Goal: Task Accomplishment & Management: Use online tool/utility

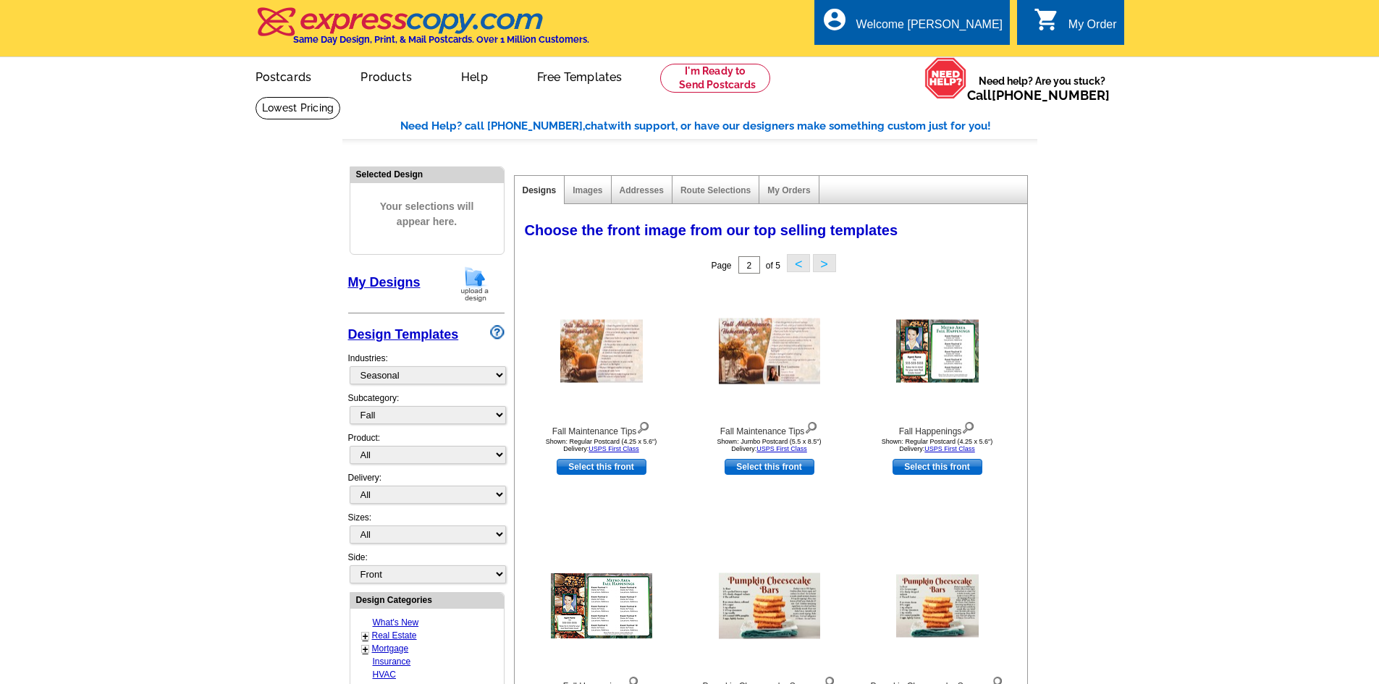
select select "816"
select select "818"
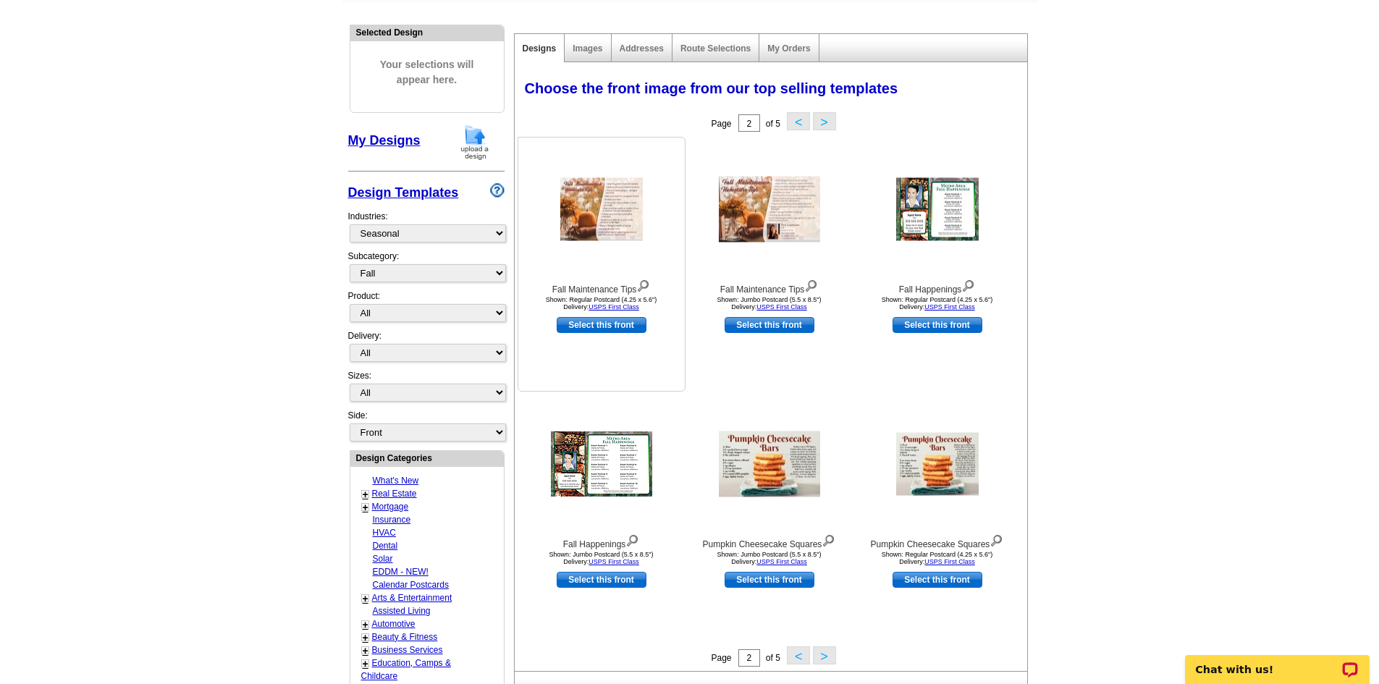
click at [646, 287] on img at bounding box center [643, 284] width 14 height 16
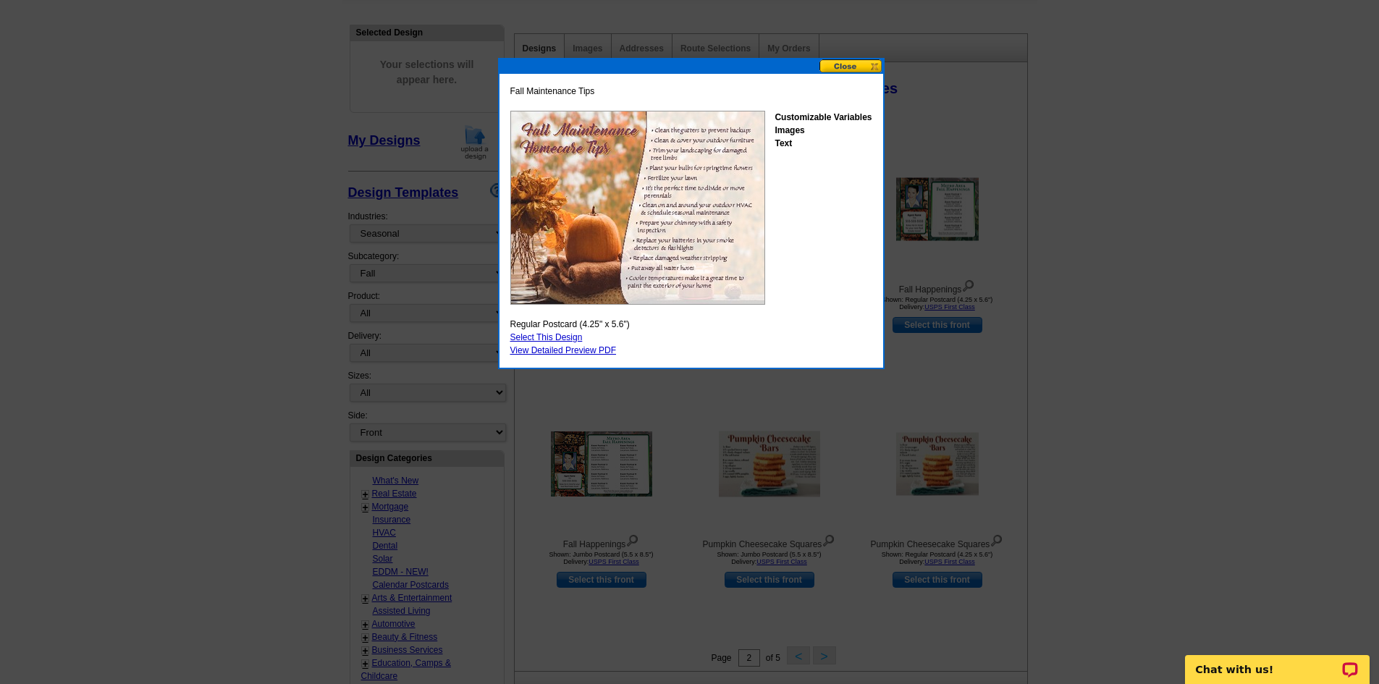
click at [856, 65] on button at bounding box center [851, 66] width 64 height 14
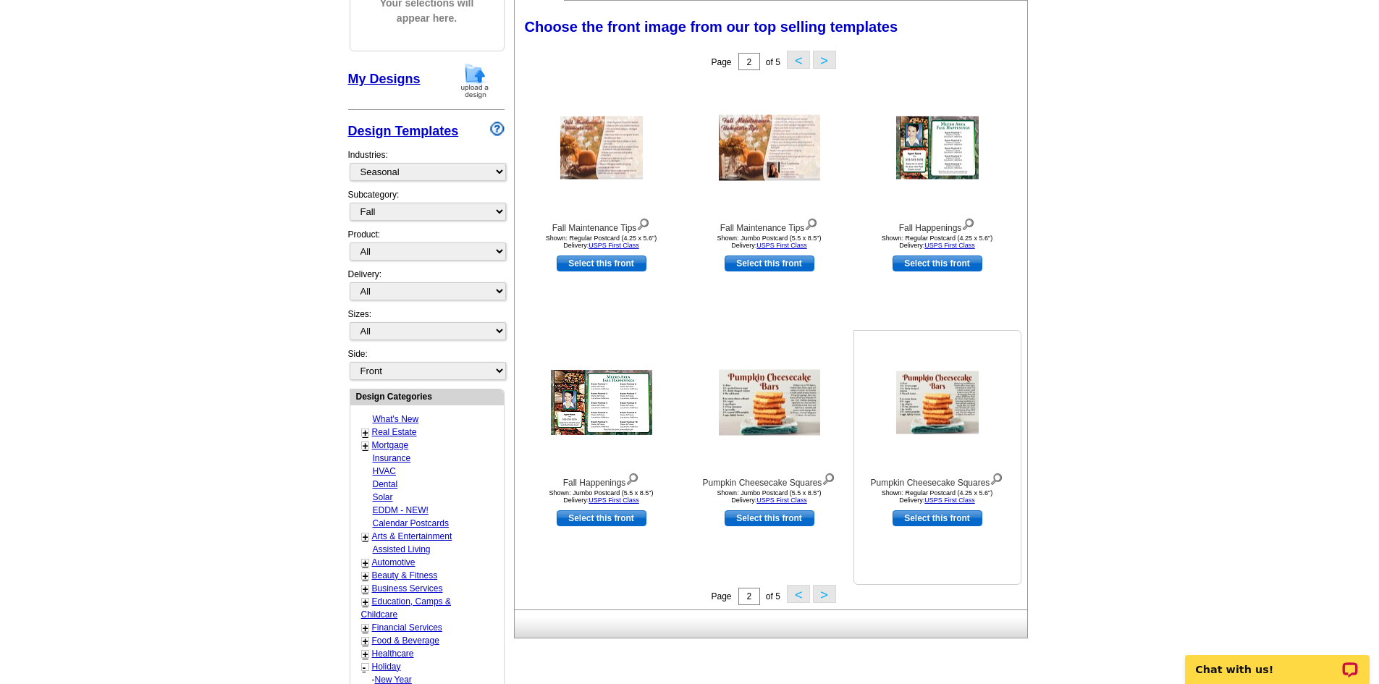
scroll to position [287, 0]
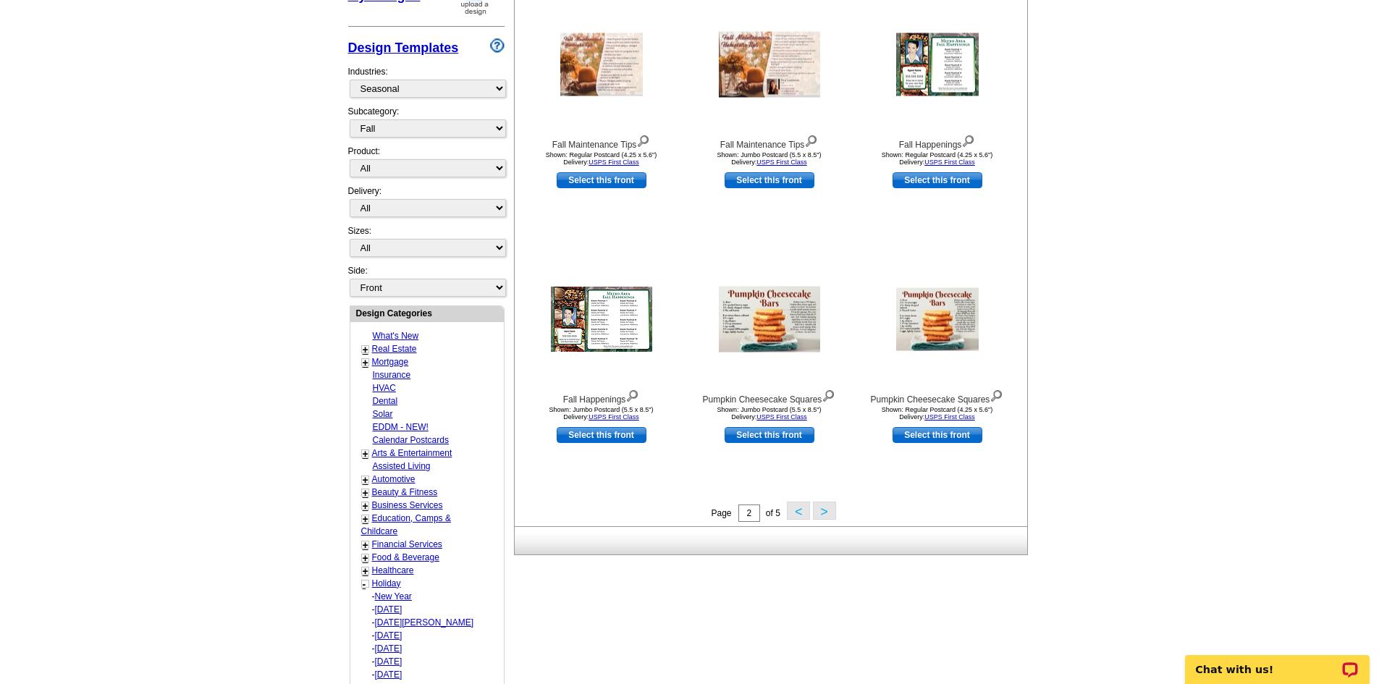
click at [800, 513] on button "<" at bounding box center [798, 511] width 23 height 18
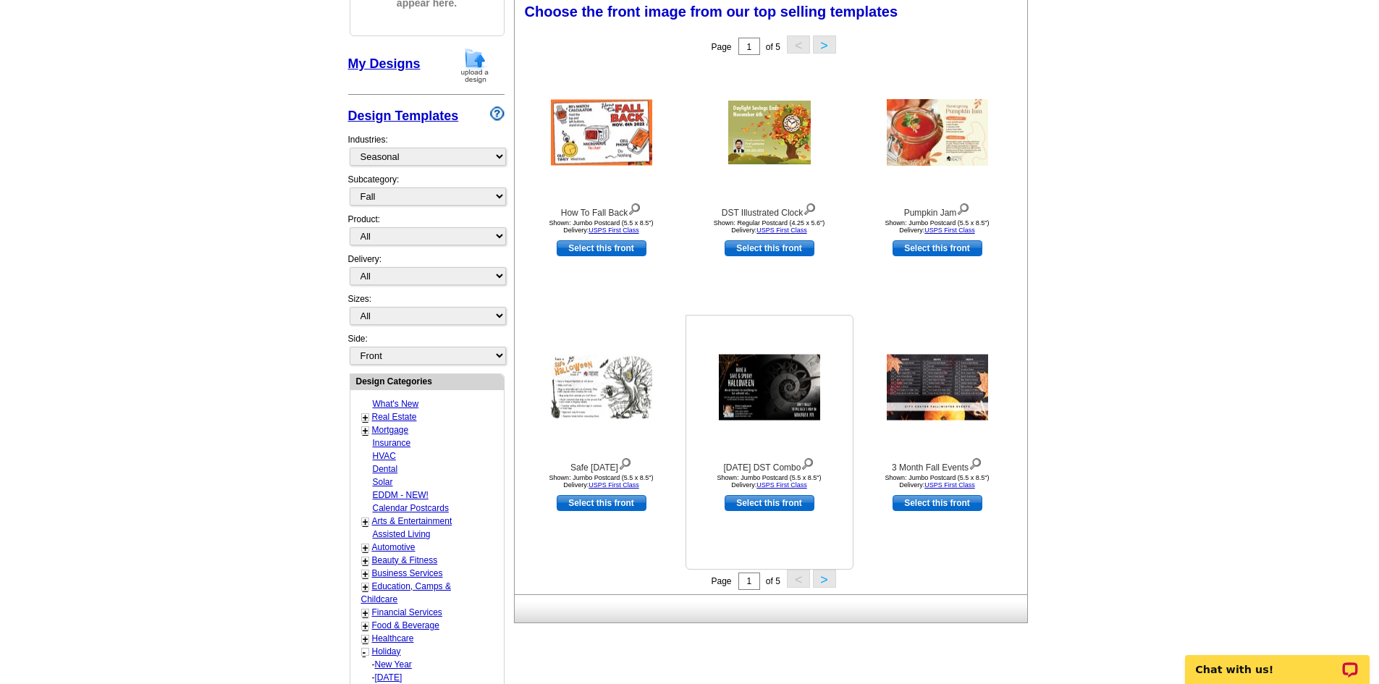
scroll to position [214, 0]
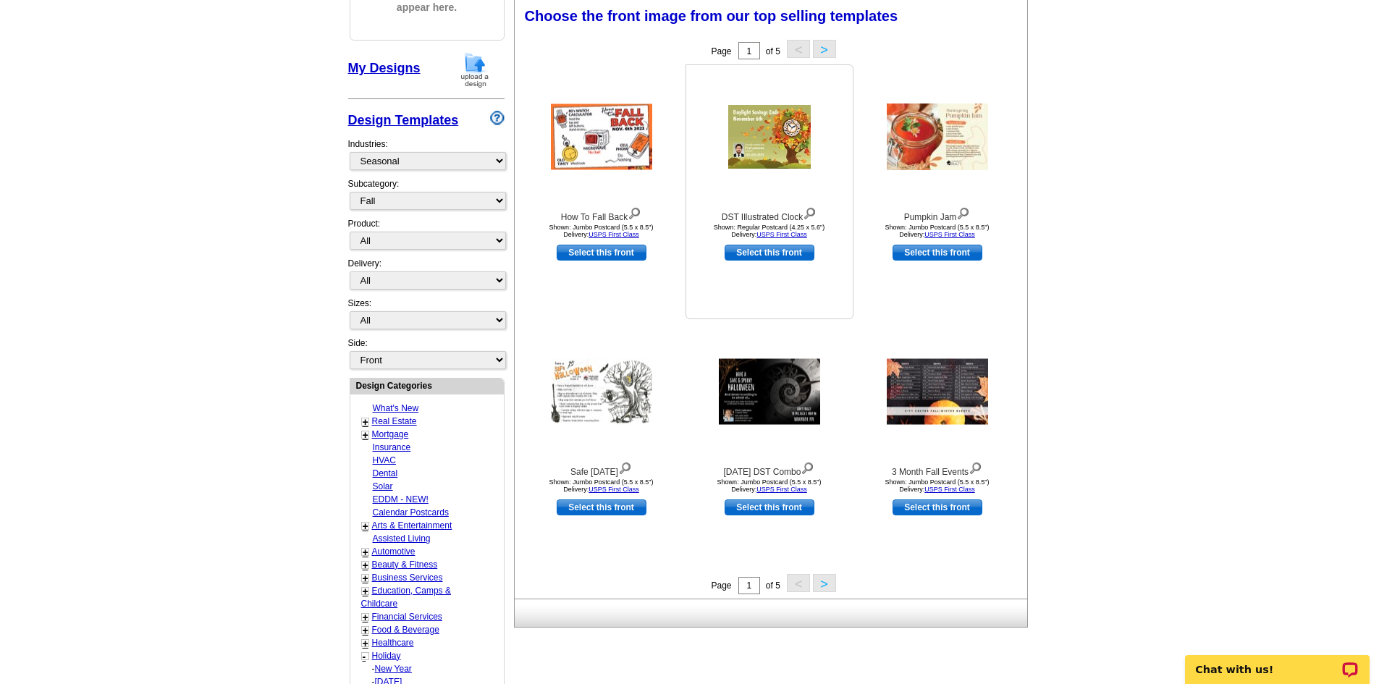
click at [812, 214] on img at bounding box center [810, 212] width 14 height 16
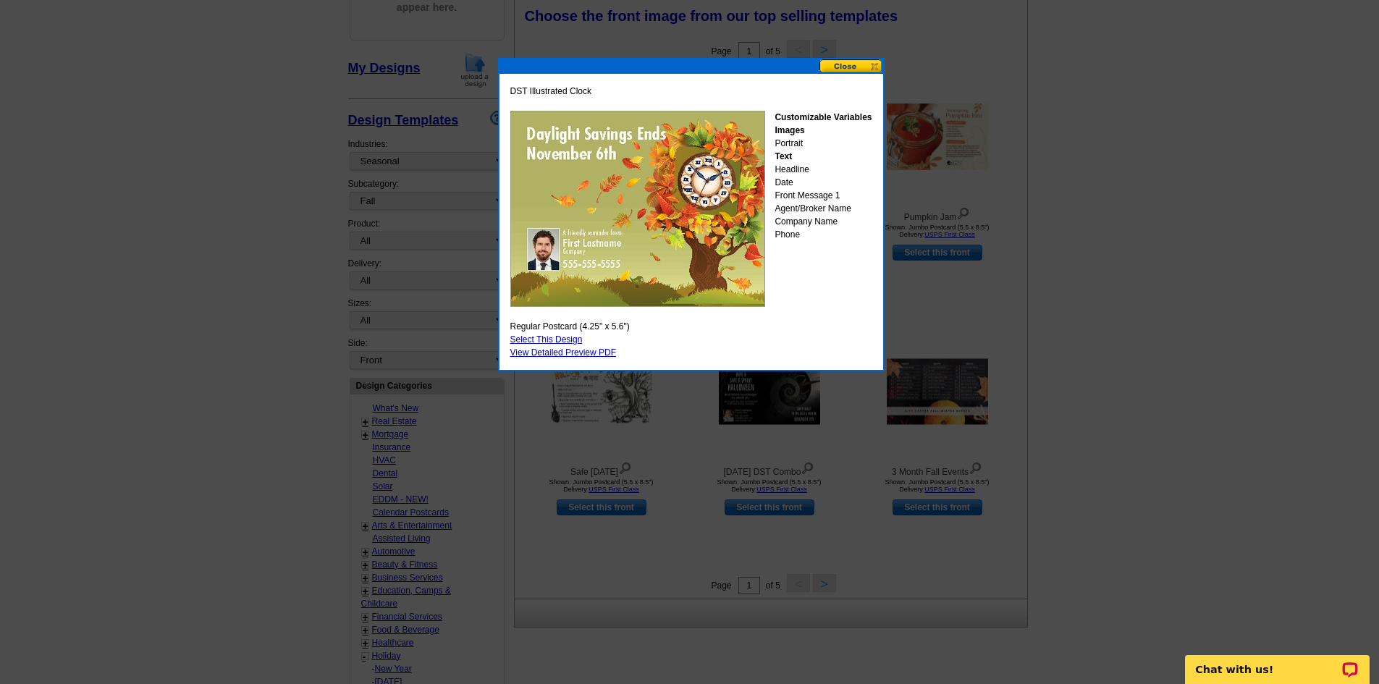
click at [861, 69] on button at bounding box center [851, 66] width 64 height 14
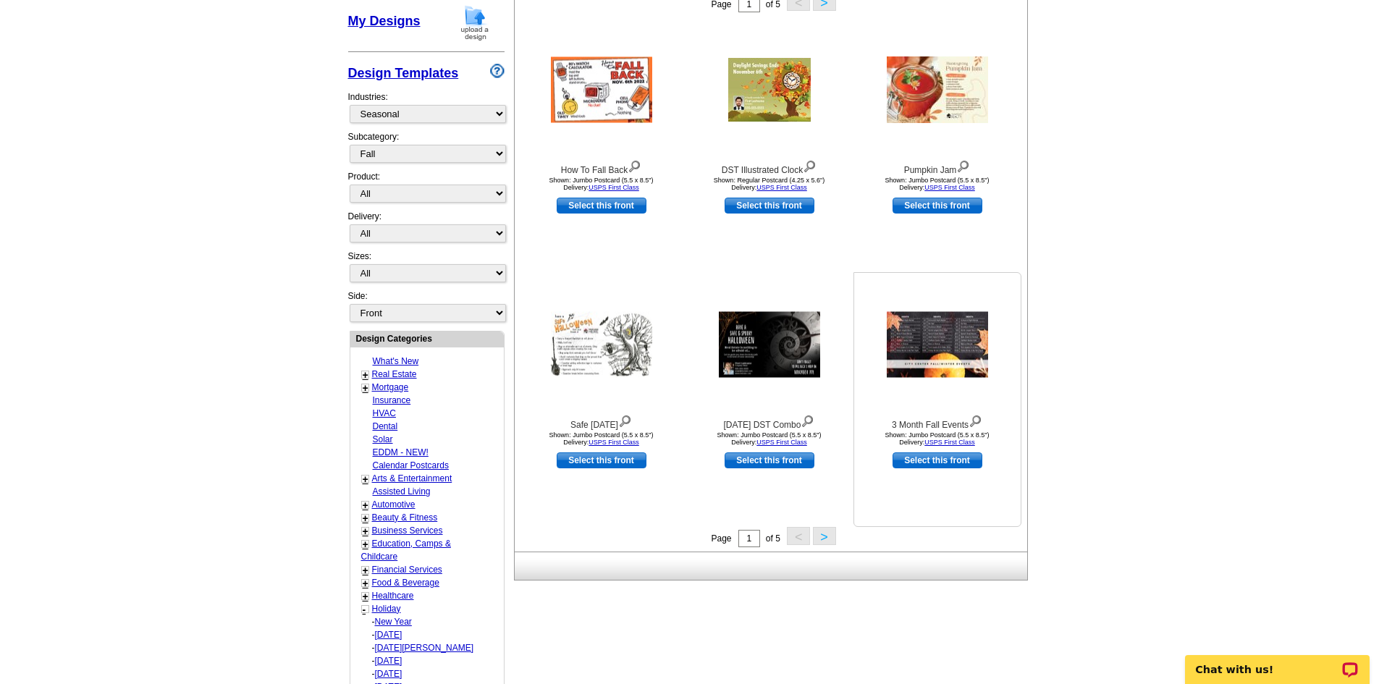
scroll to position [287, 0]
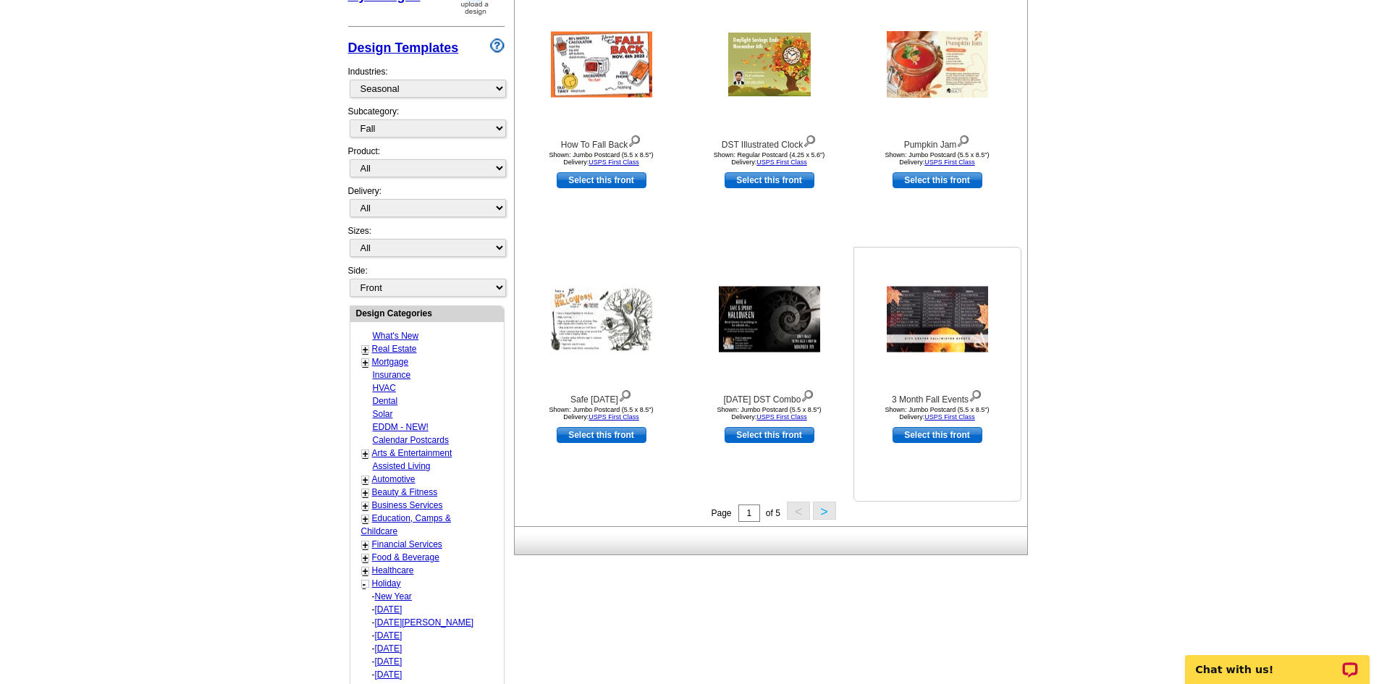
click at [976, 400] on img at bounding box center [975, 394] width 14 height 16
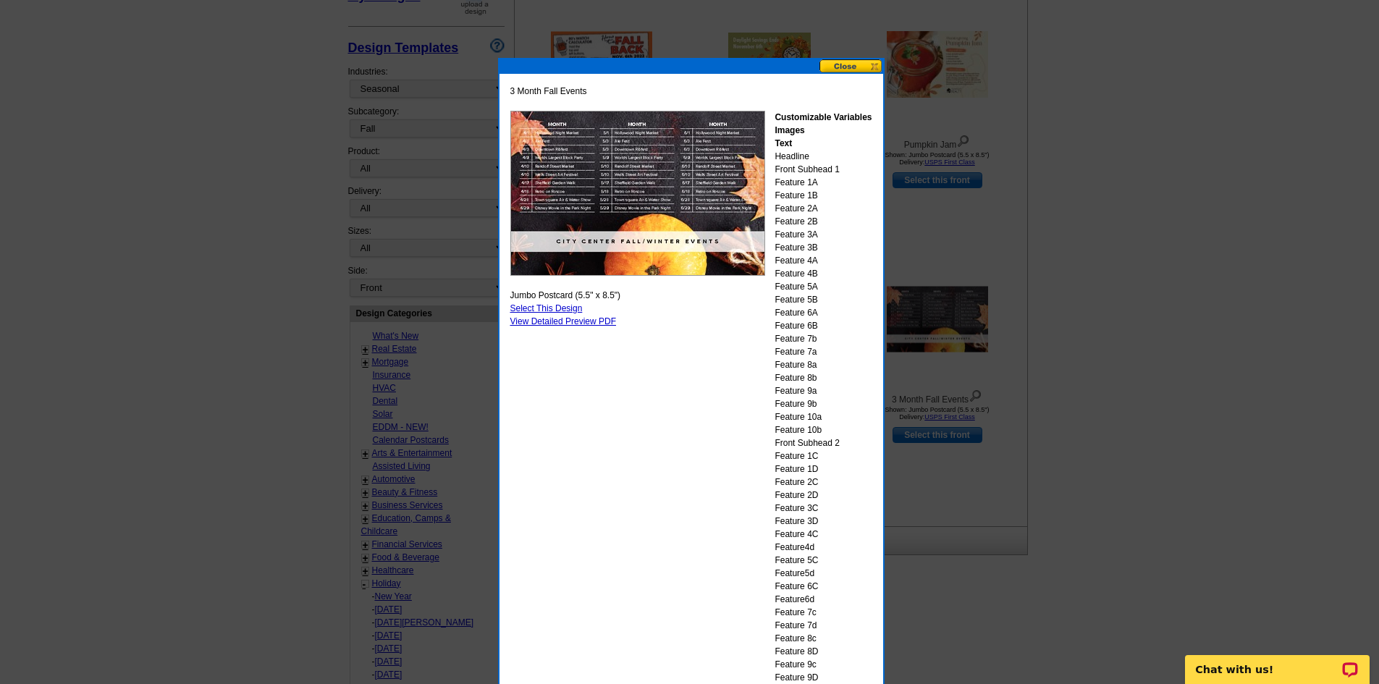
click at [838, 65] on button at bounding box center [851, 66] width 64 height 14
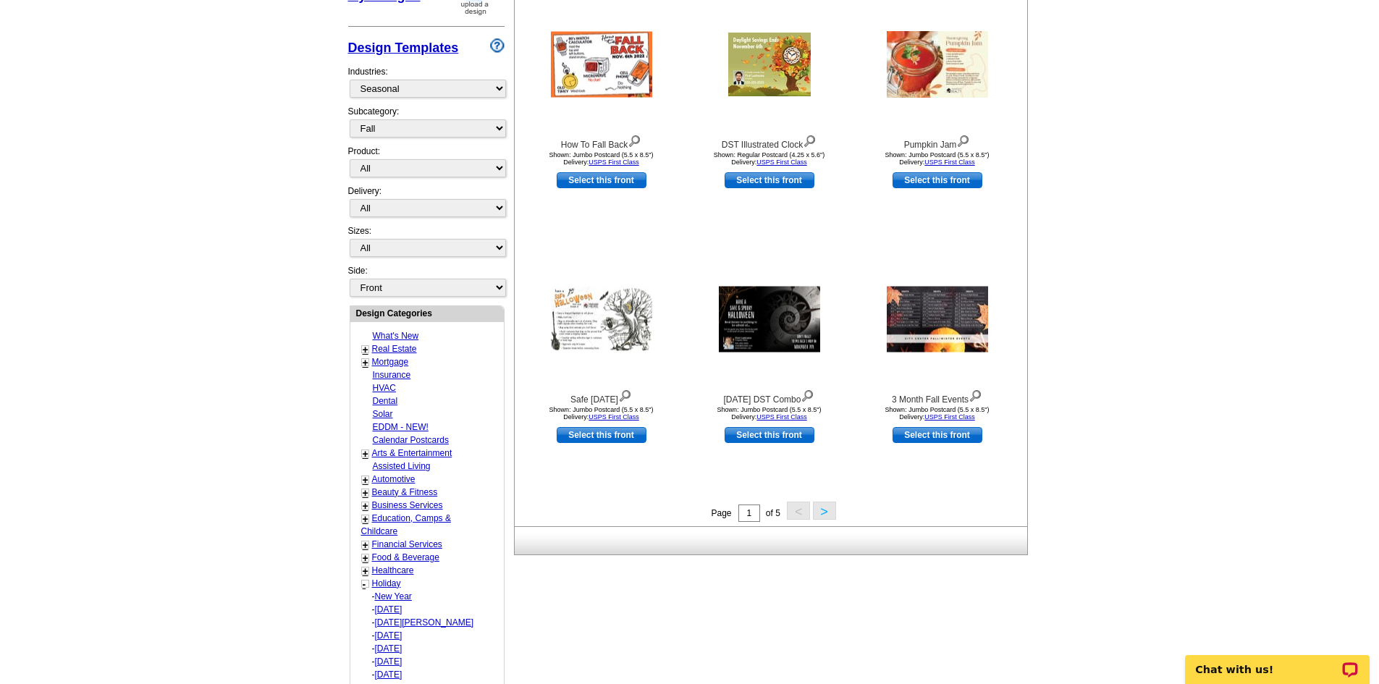
click at [824, 512] on button ">" at bounding box center [824, 511] width 23 height 18
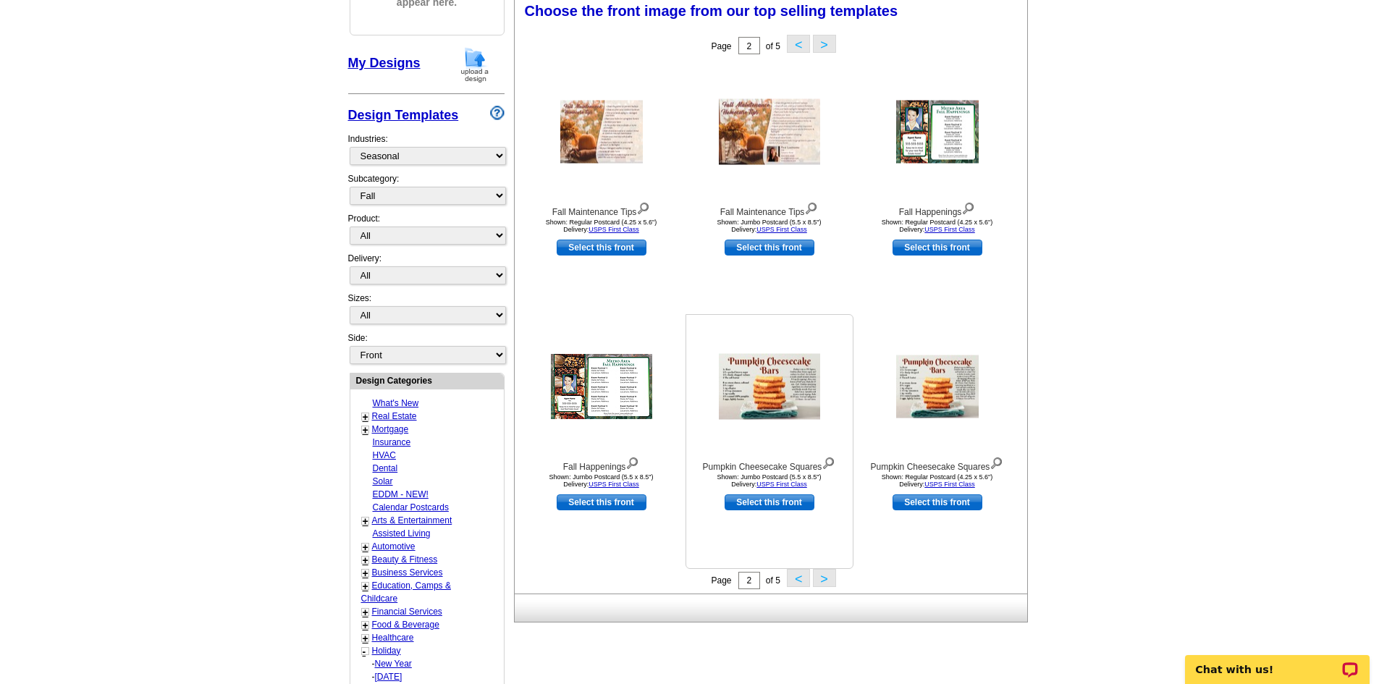
scroll to position [214, 0]
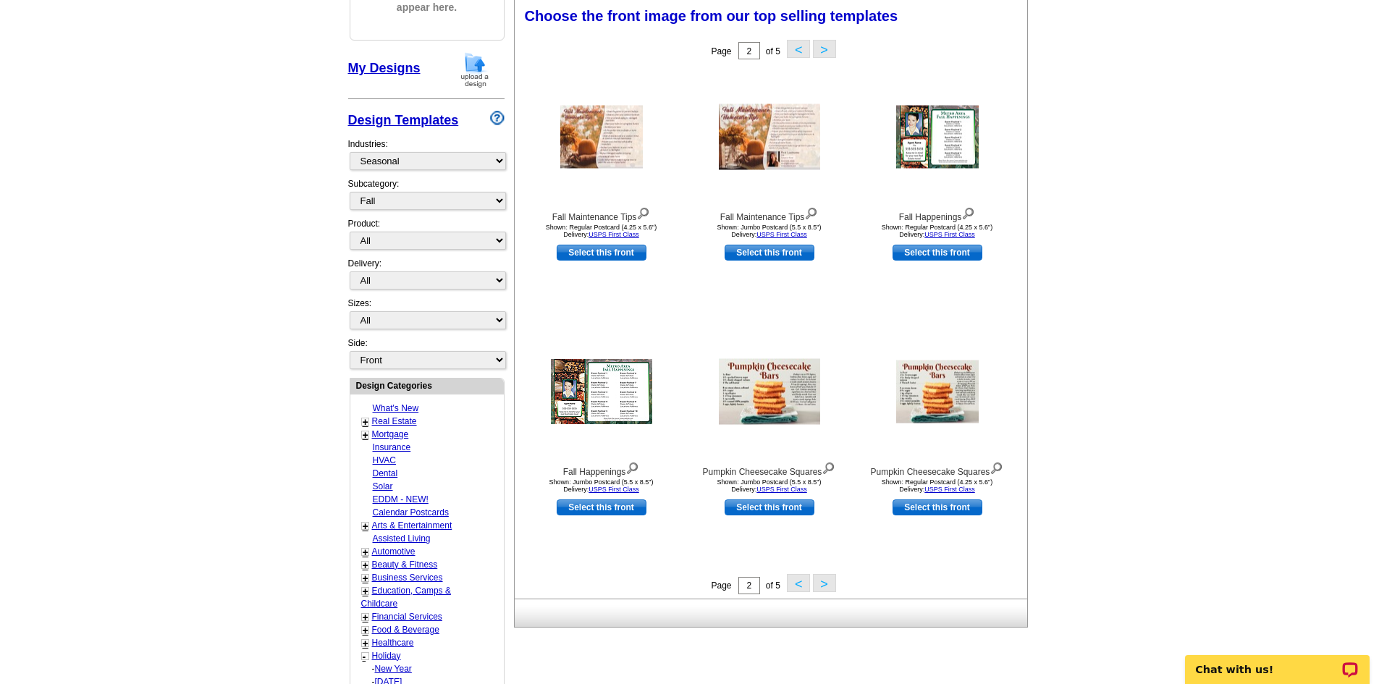
click at [811, 585] on span "< >" at bounding box center [808, 585] width 53 height 10
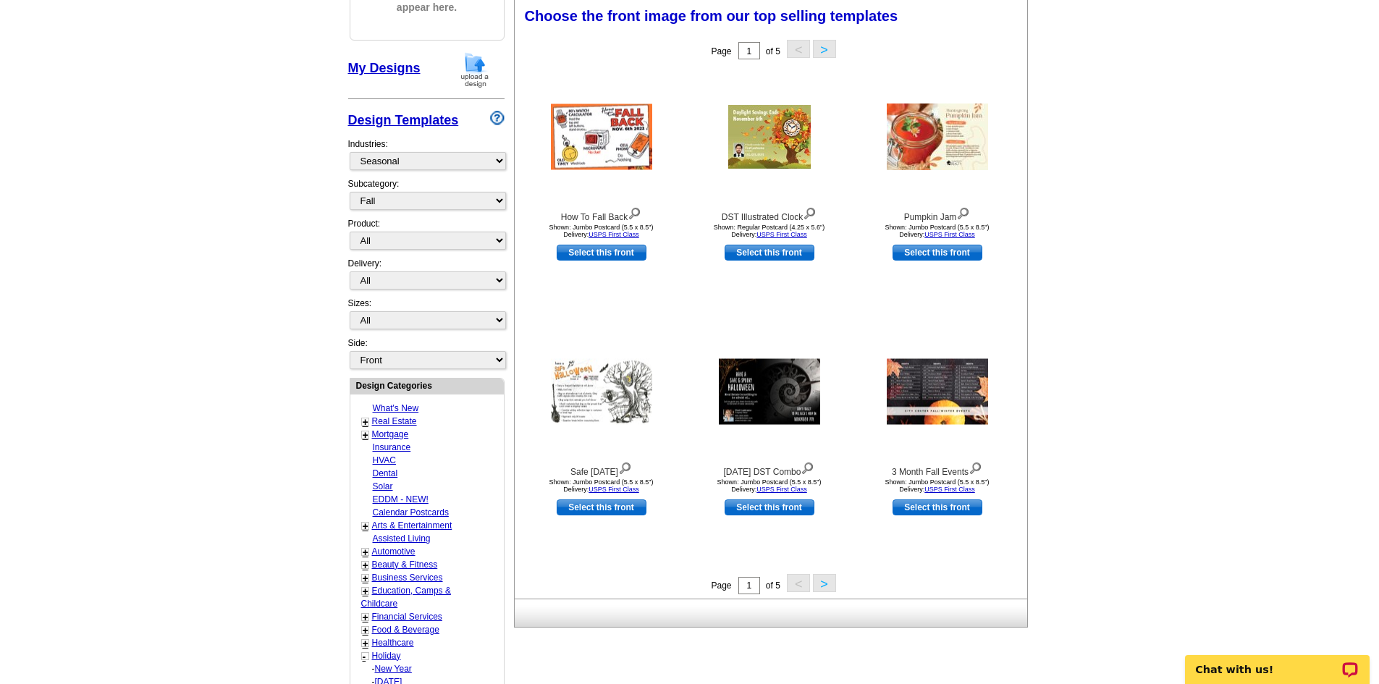
click at [819, 582] on button ">" at bounding box center [824, 583] width 23 height 18
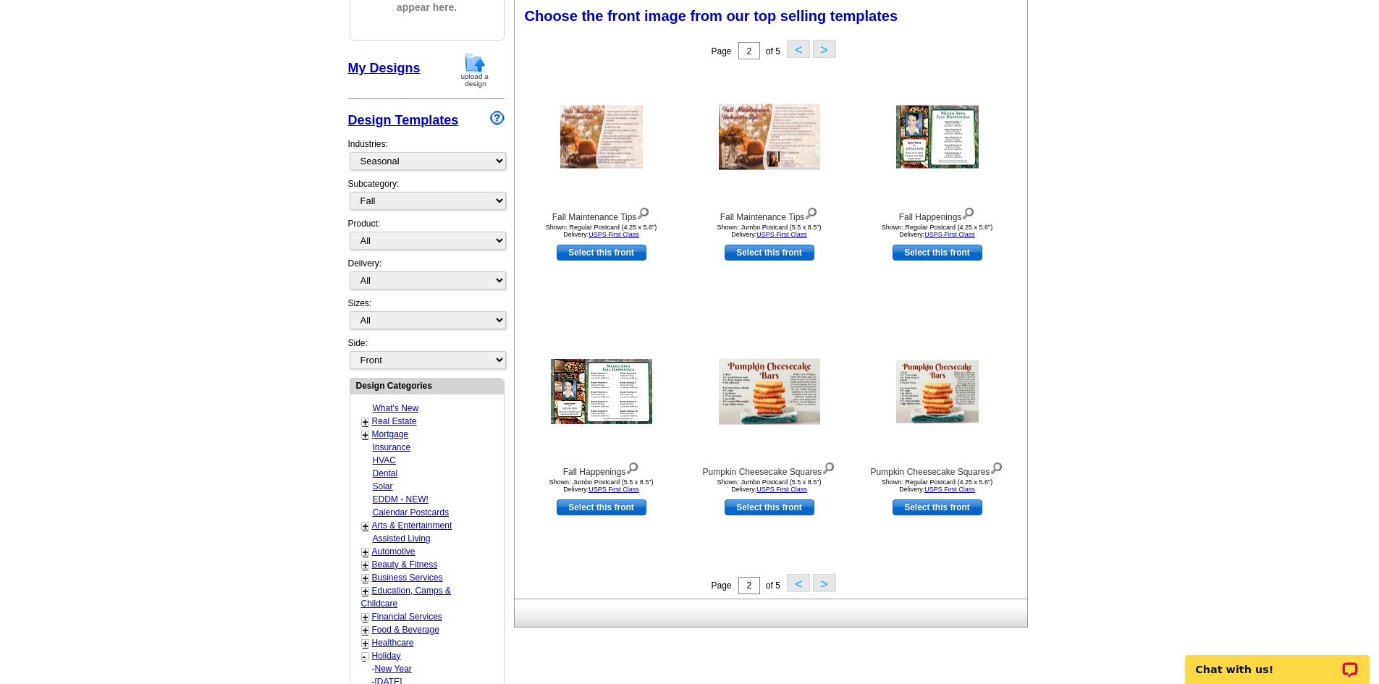
click at [819, 582] on button ">" at bounding box center [824, 583] width 23 height 18
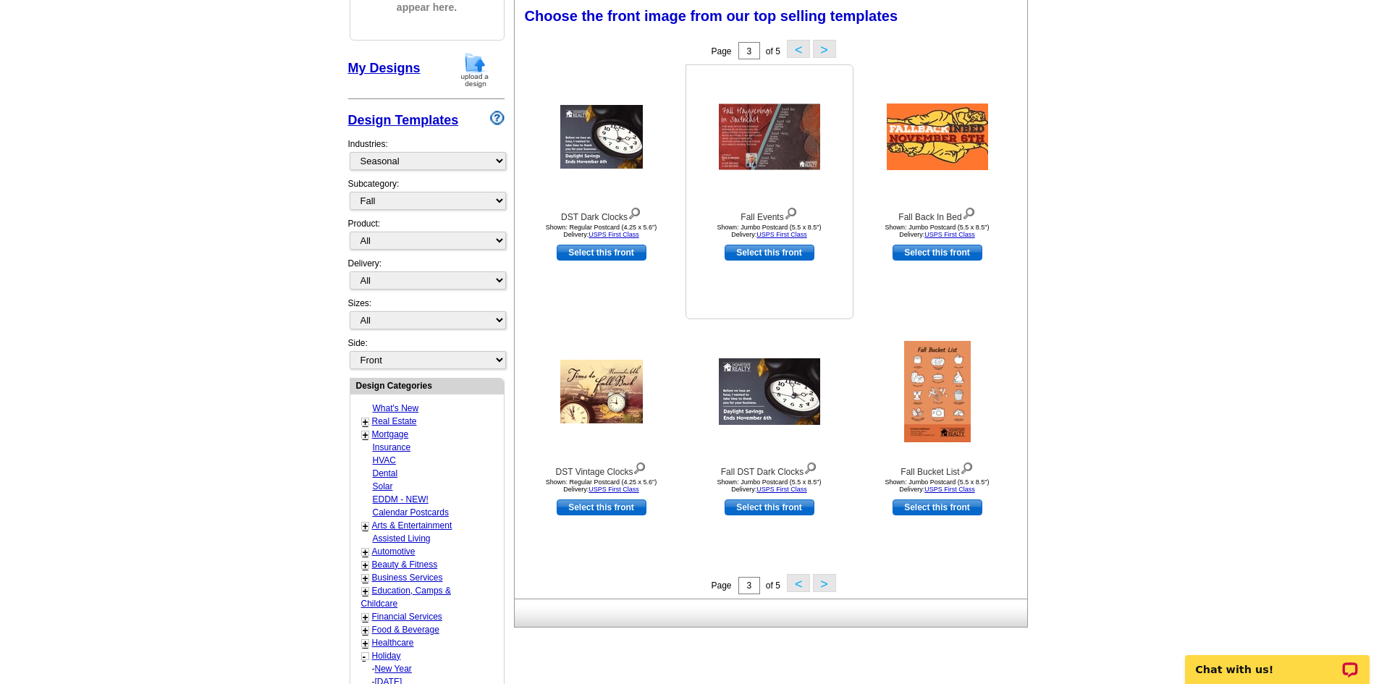
click at [790, 214] on img at bounding box center [791, 212] width 14 height 16
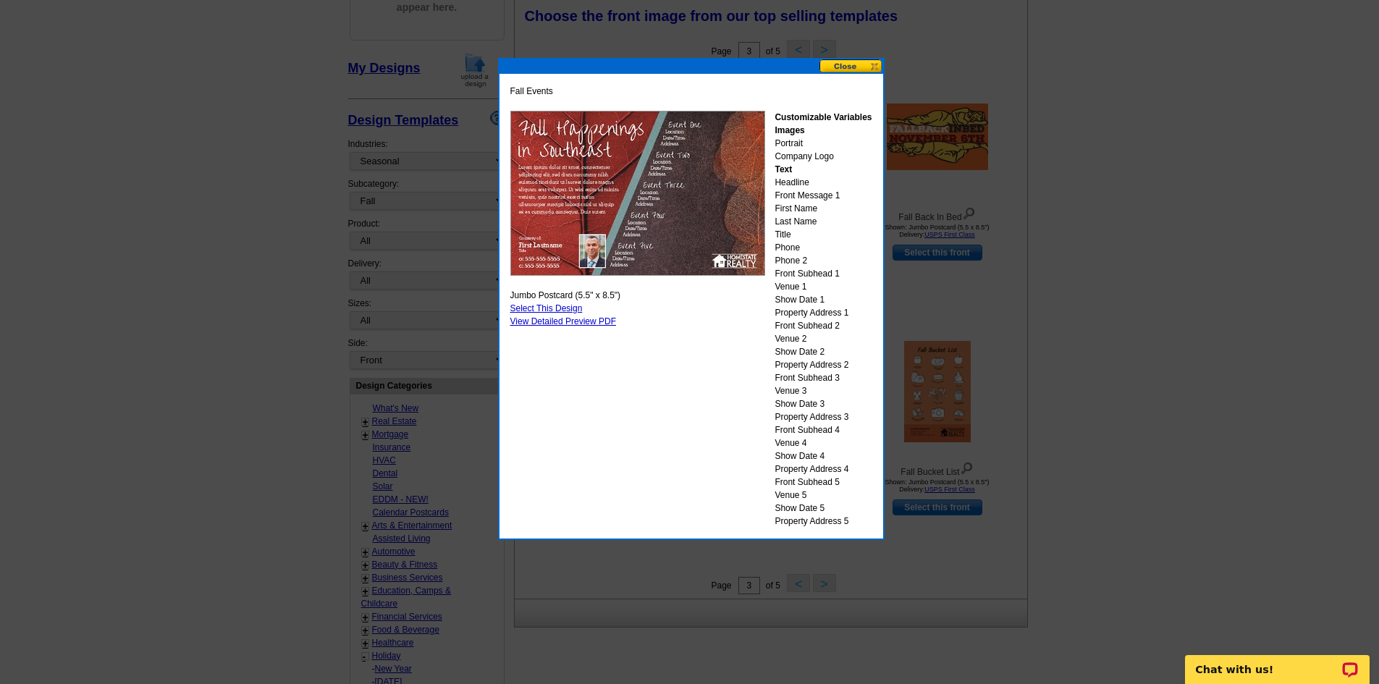
click at [855, 64] on button at bounding box center [851, 66] width 64 height 14
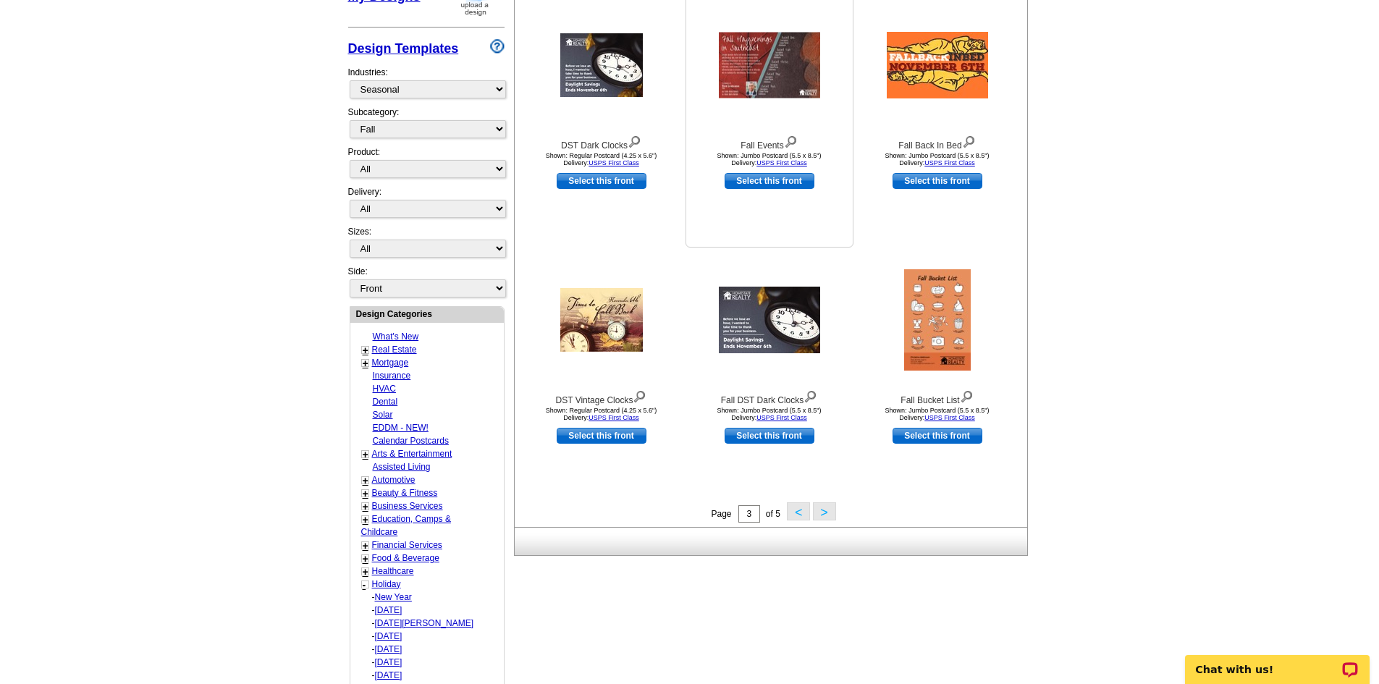
scroll to position [287, 0]
click at [821, 512] on button ">" at bounding box center [824, 511] width 23 height 18
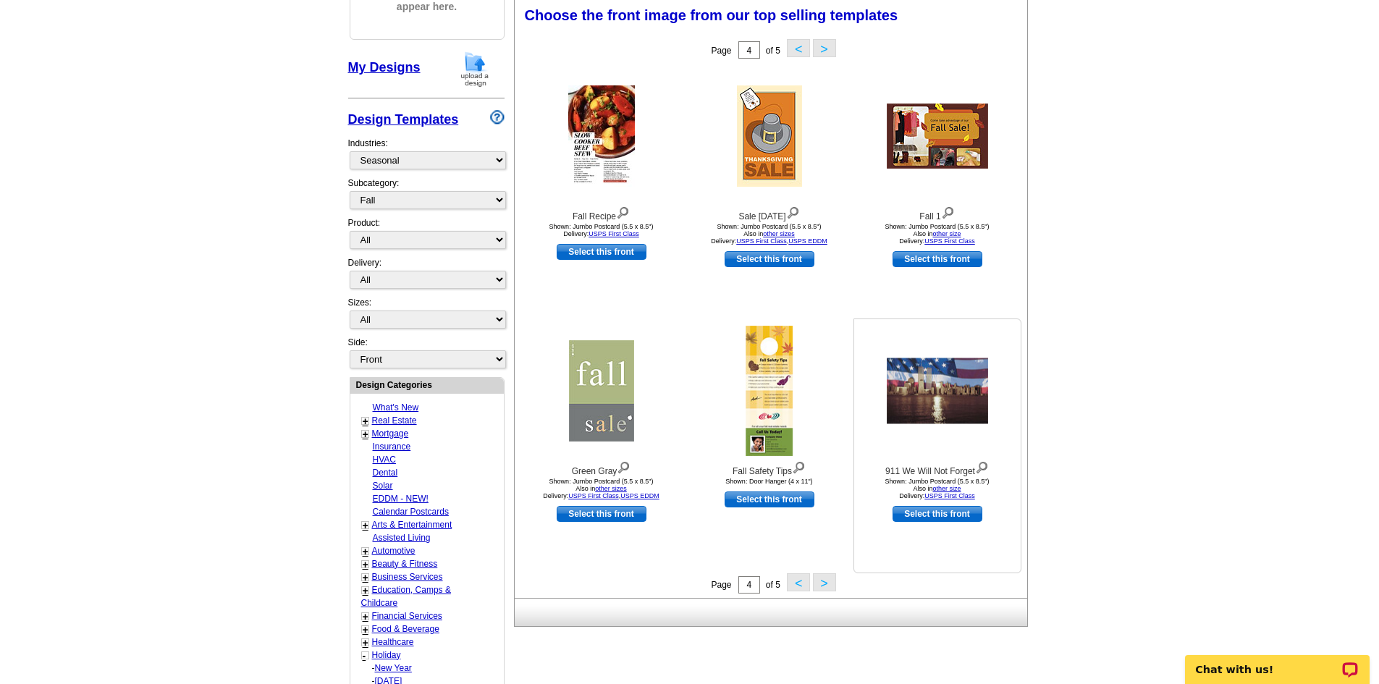
scroll to position [214, 0]
click at [827, 586] on button ">" at bounding box center [824, 583] width 23 height 18
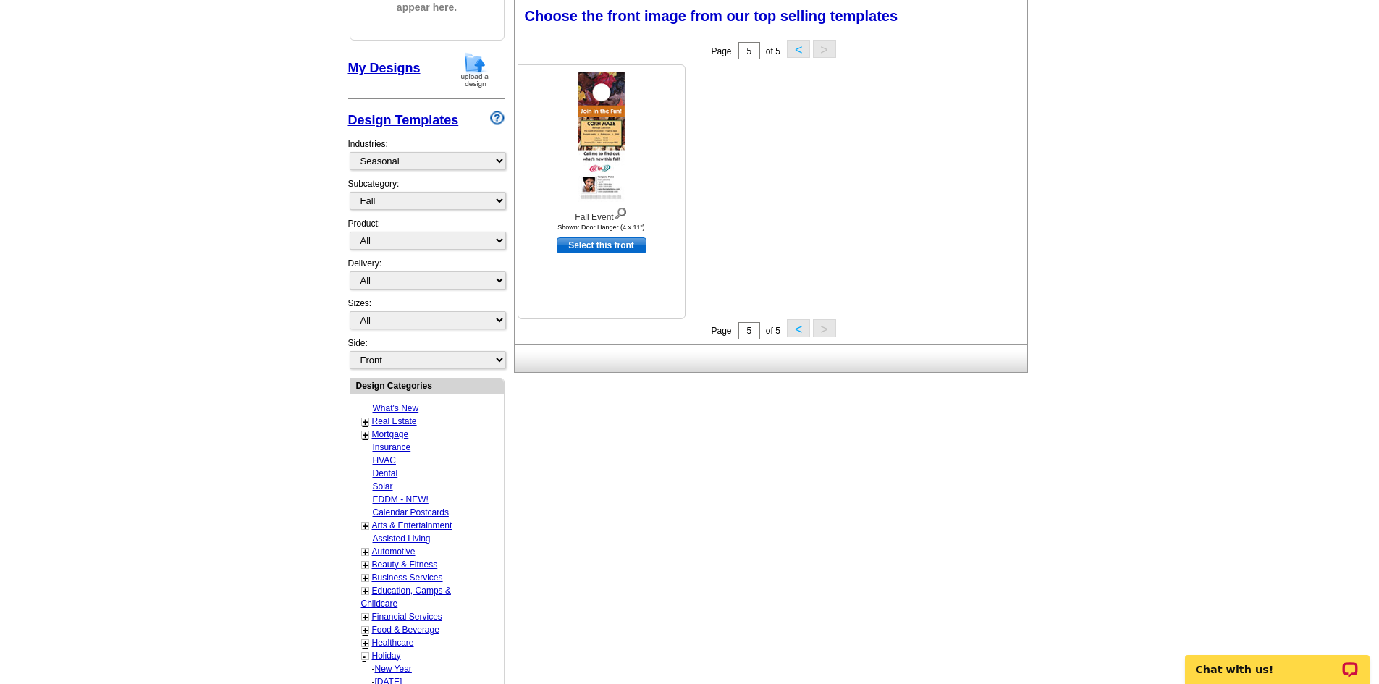
click at [620, 212] on img at bounding box center [621, 212] width 14 height 16
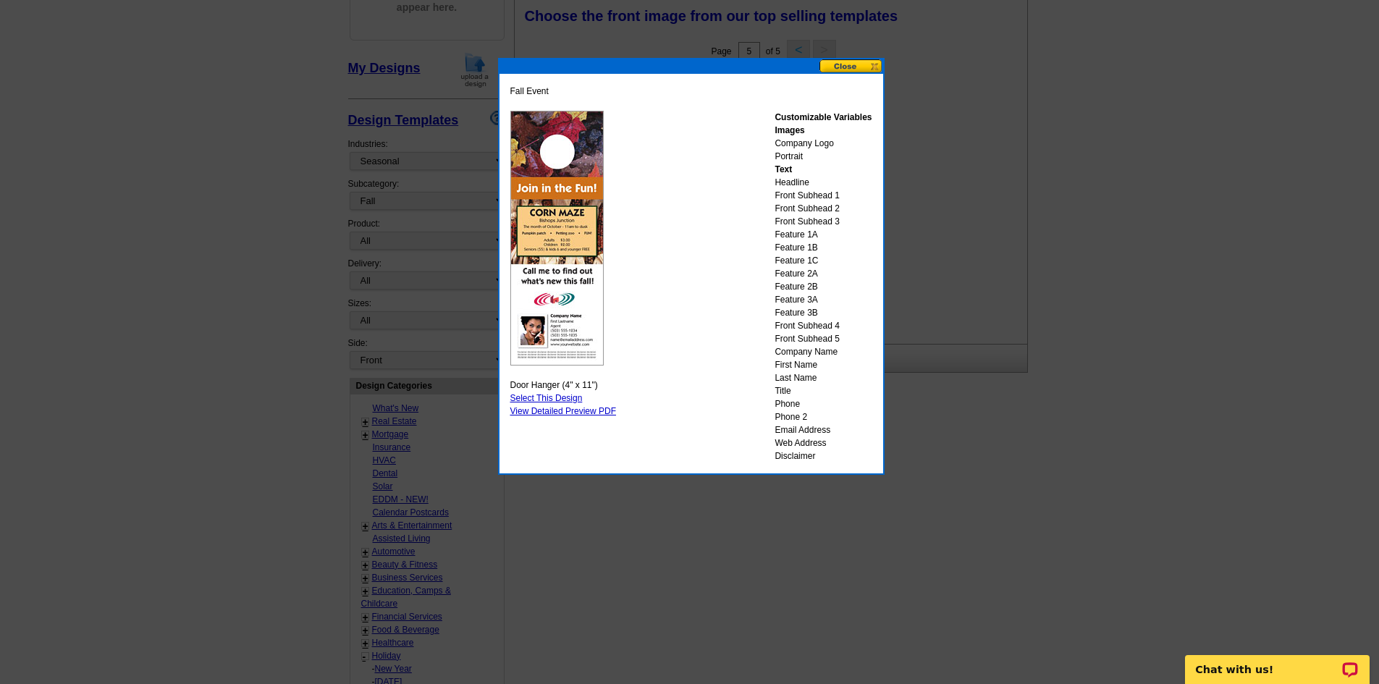
click at [855, 65] on button at bounding box center [851, 66] width 64 height 14
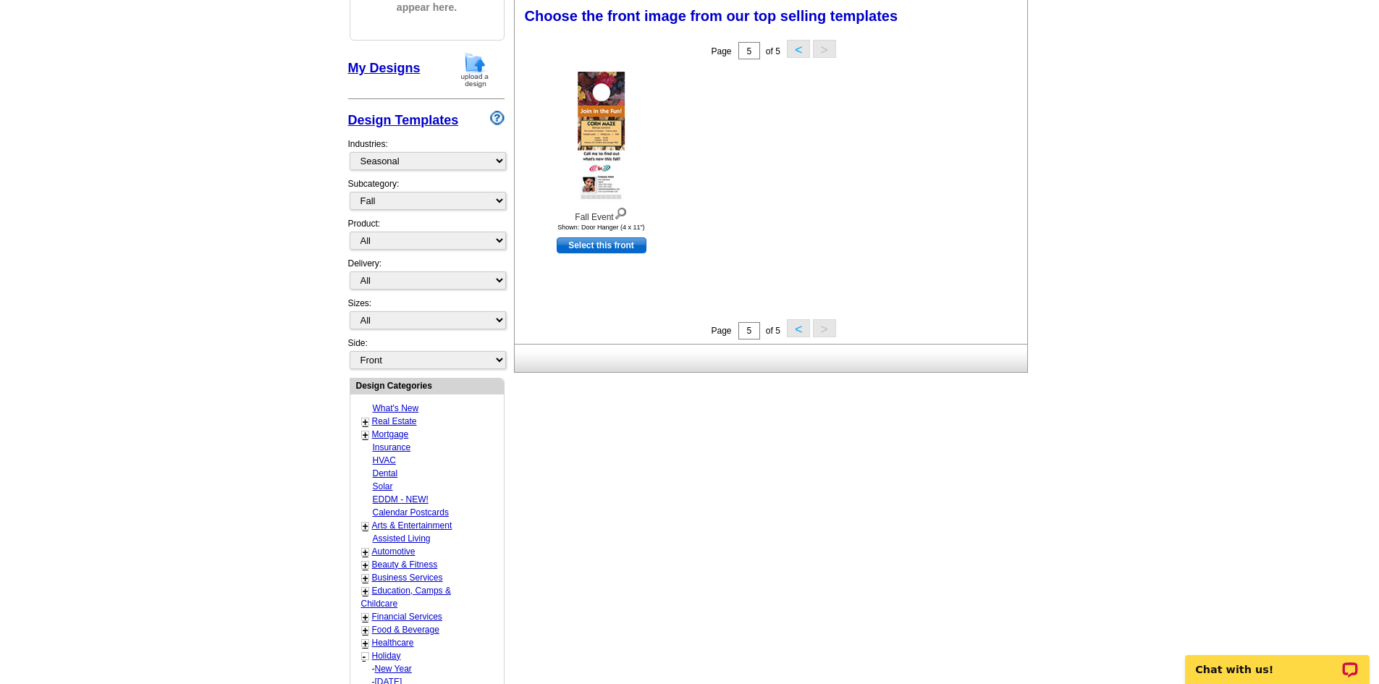
click at [791, 331] on button "<" at bounding box center [798, 328] width 23 height 18
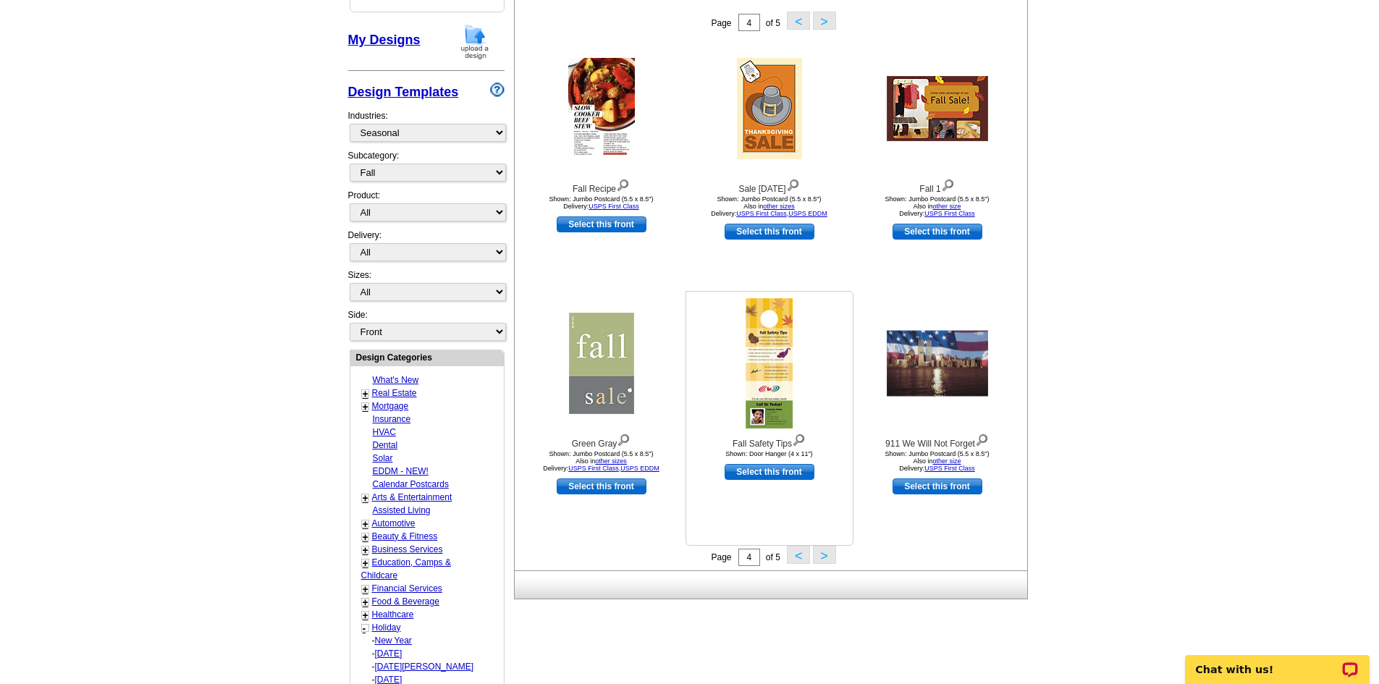
scroll to position [217, 0]
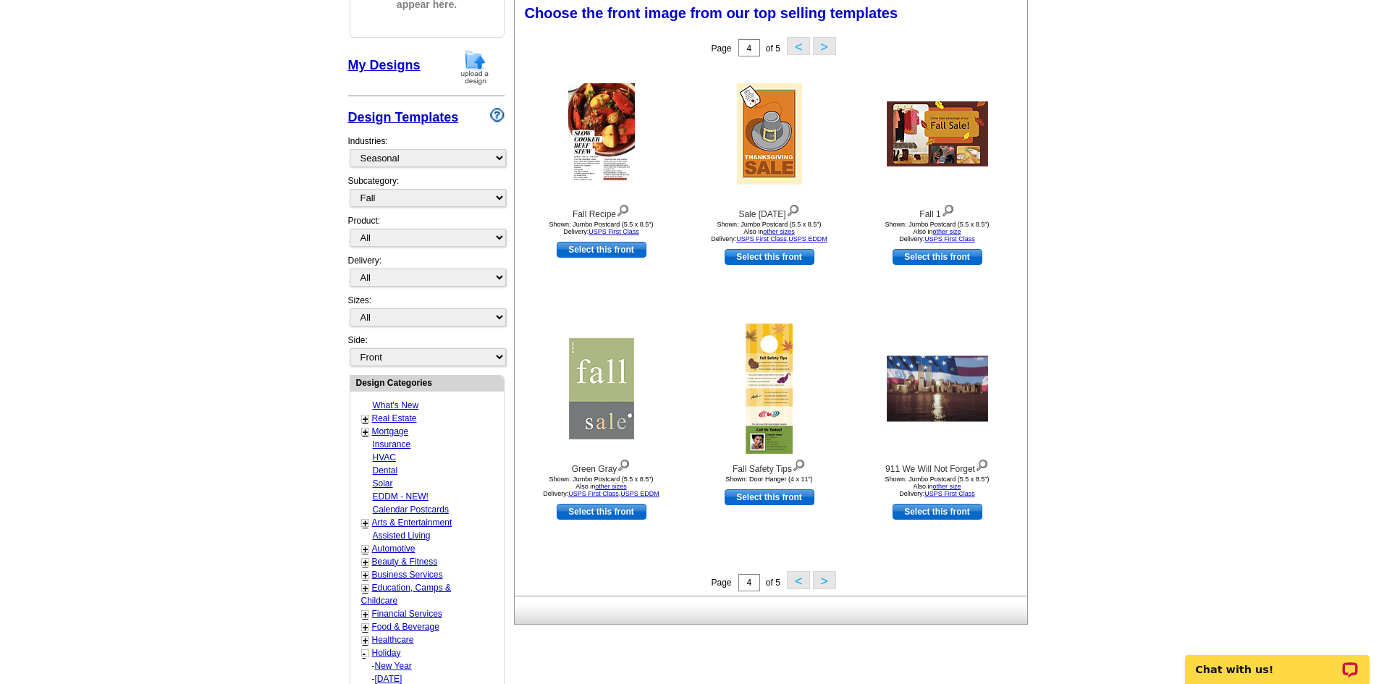
click at [795, 588] on button "<" at bounding box center [798, 580] width 23 height 18
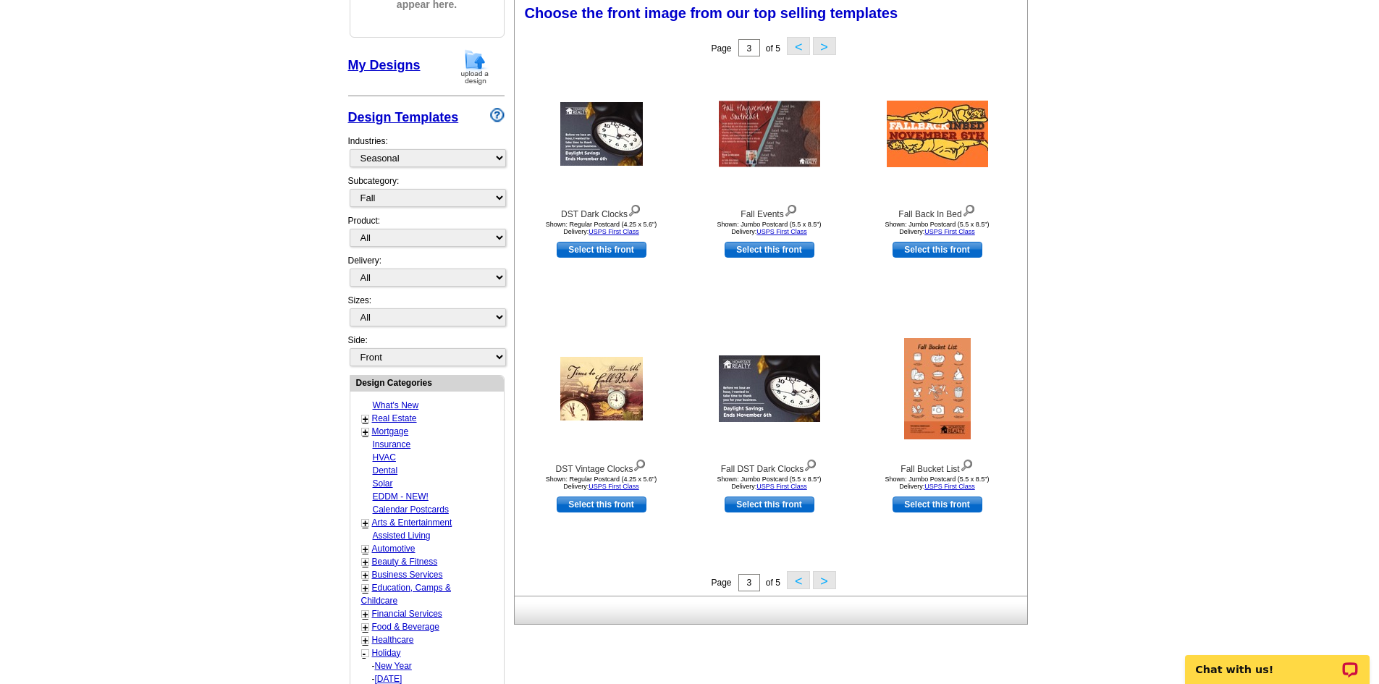
click at [793, 583] on button "<" at bounding box center [798, 580] width 23 height 18
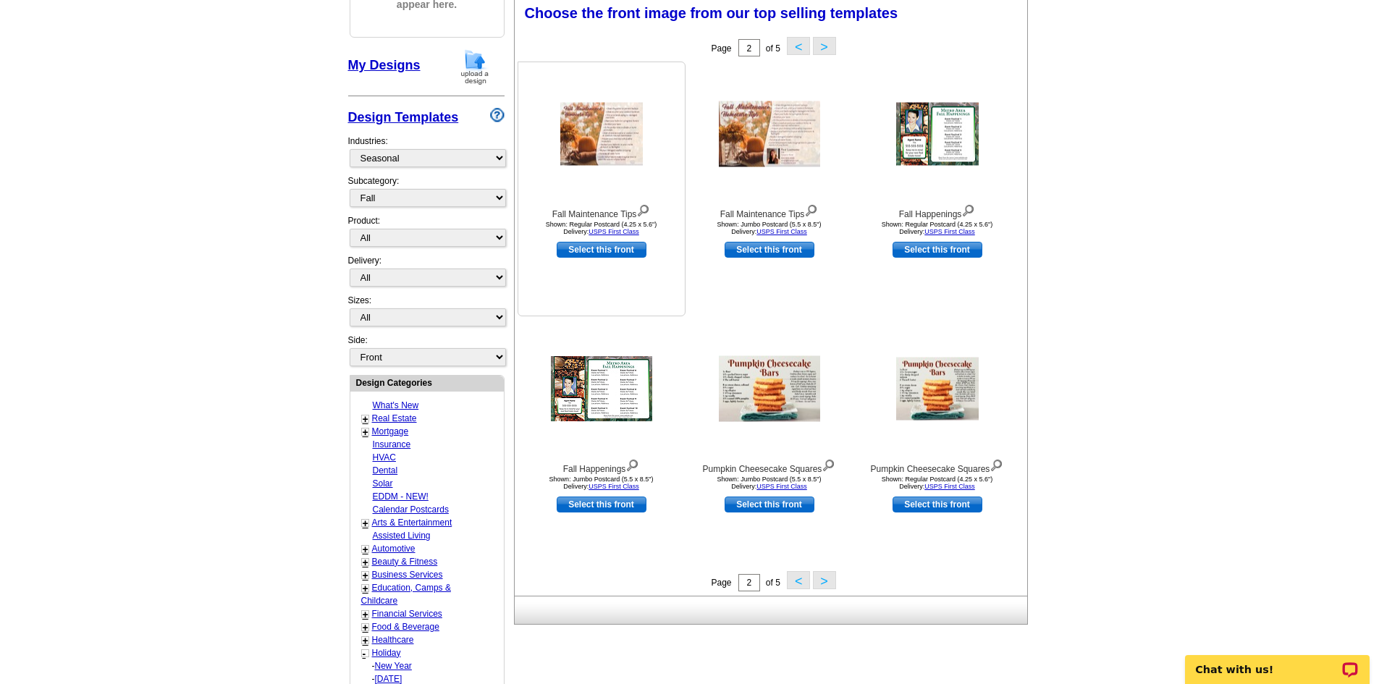
click at [648, 212] on img at bounding box center [643, 209] width 14 height 16
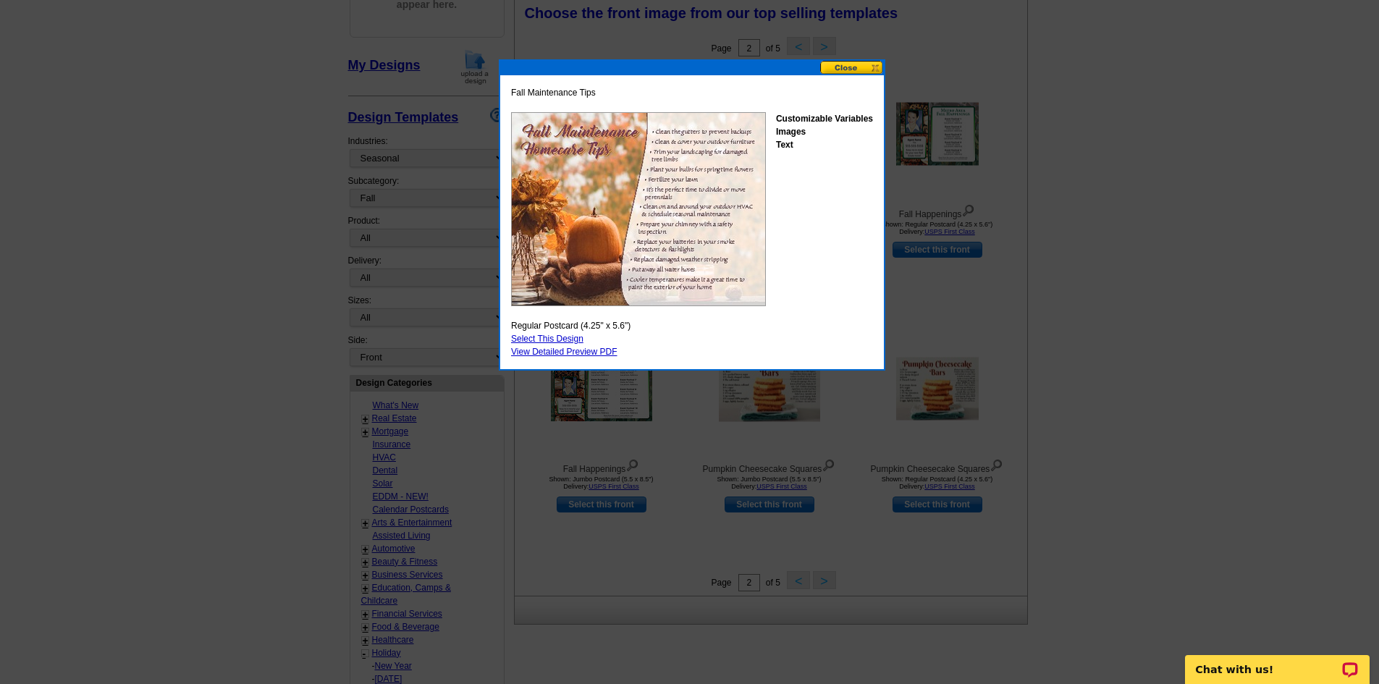
click at [845, 62] on button at bounding box center [852, 68] width 64 height 14
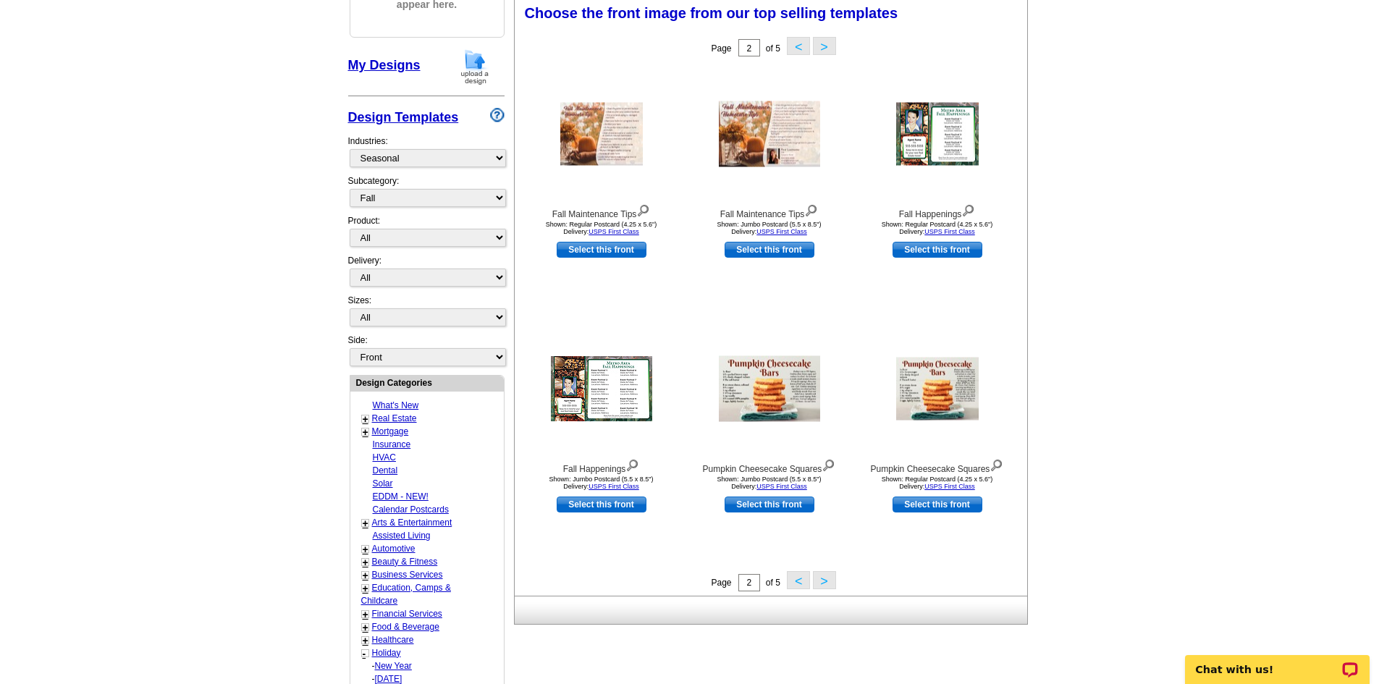
click at [796, 578] on button "<" at bounding box center [798, 580] width 23 height 18
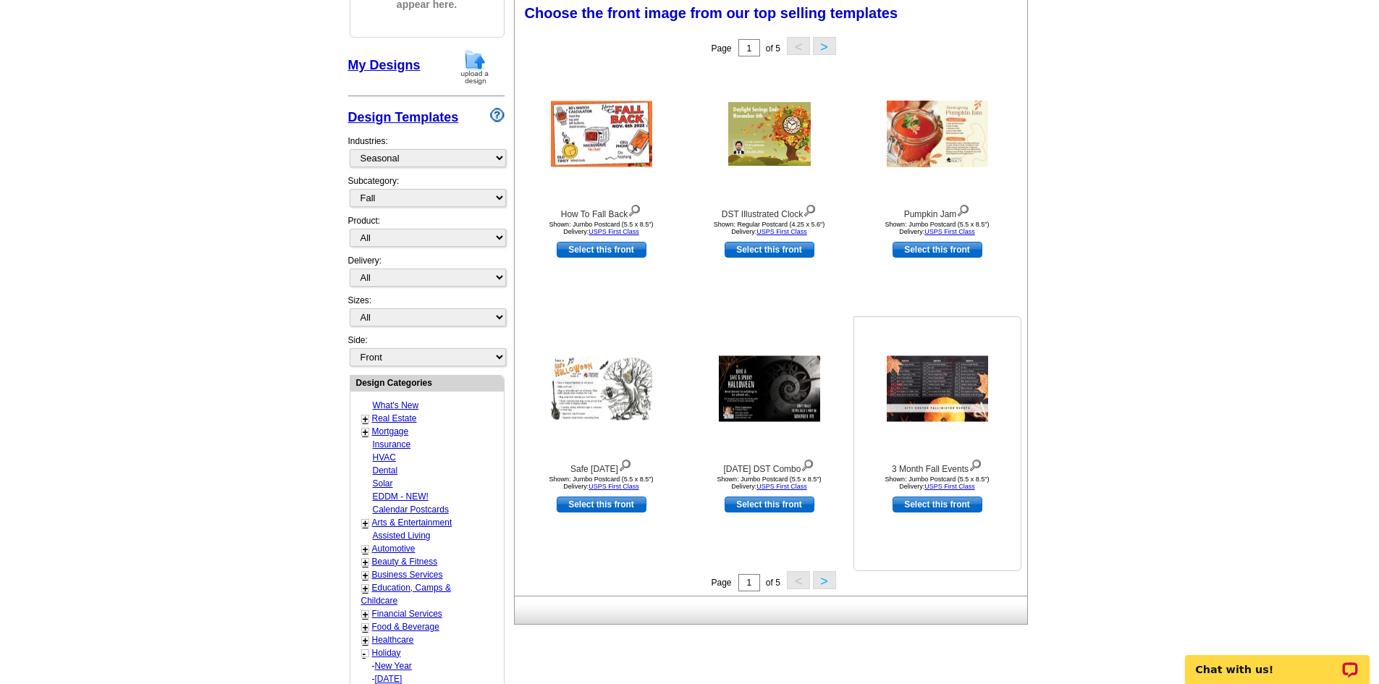
click at [973, 465] on img at bounding box center [975, 464] width 14 height 16
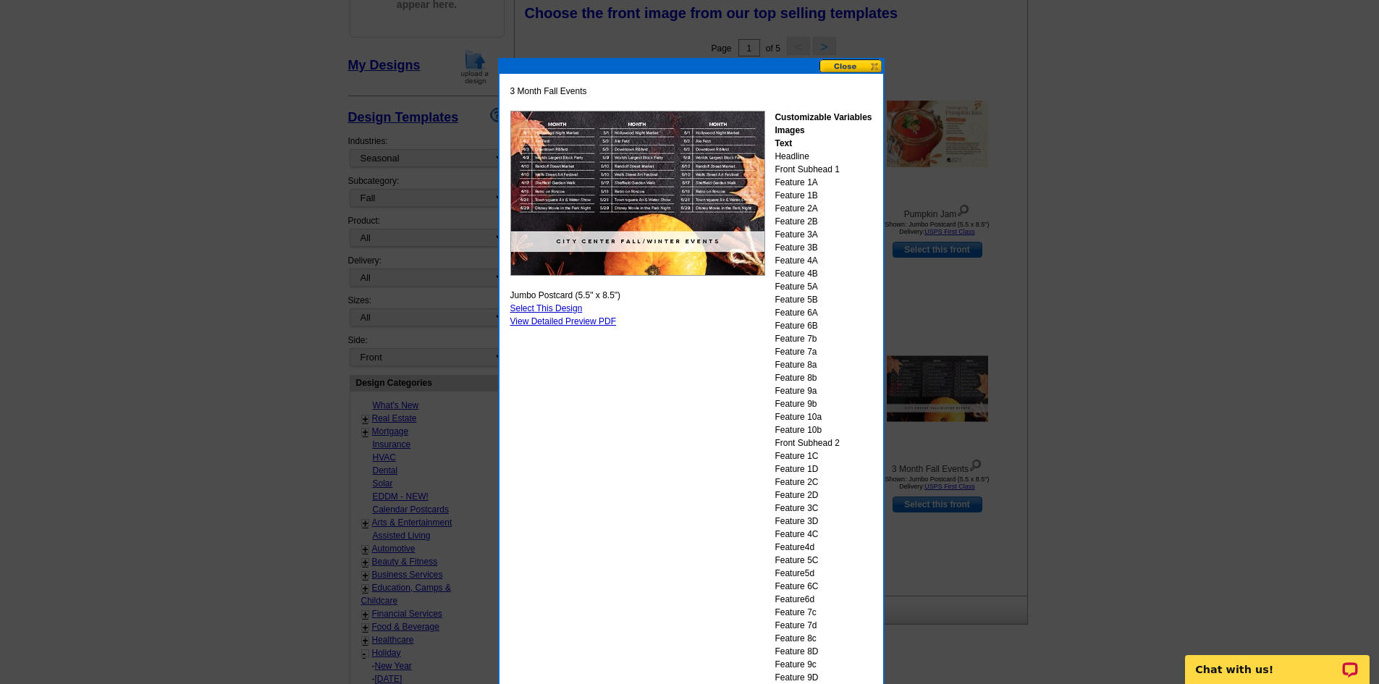
click at [857, 63] on button at bounding box center [851, 66] width 64 height 14
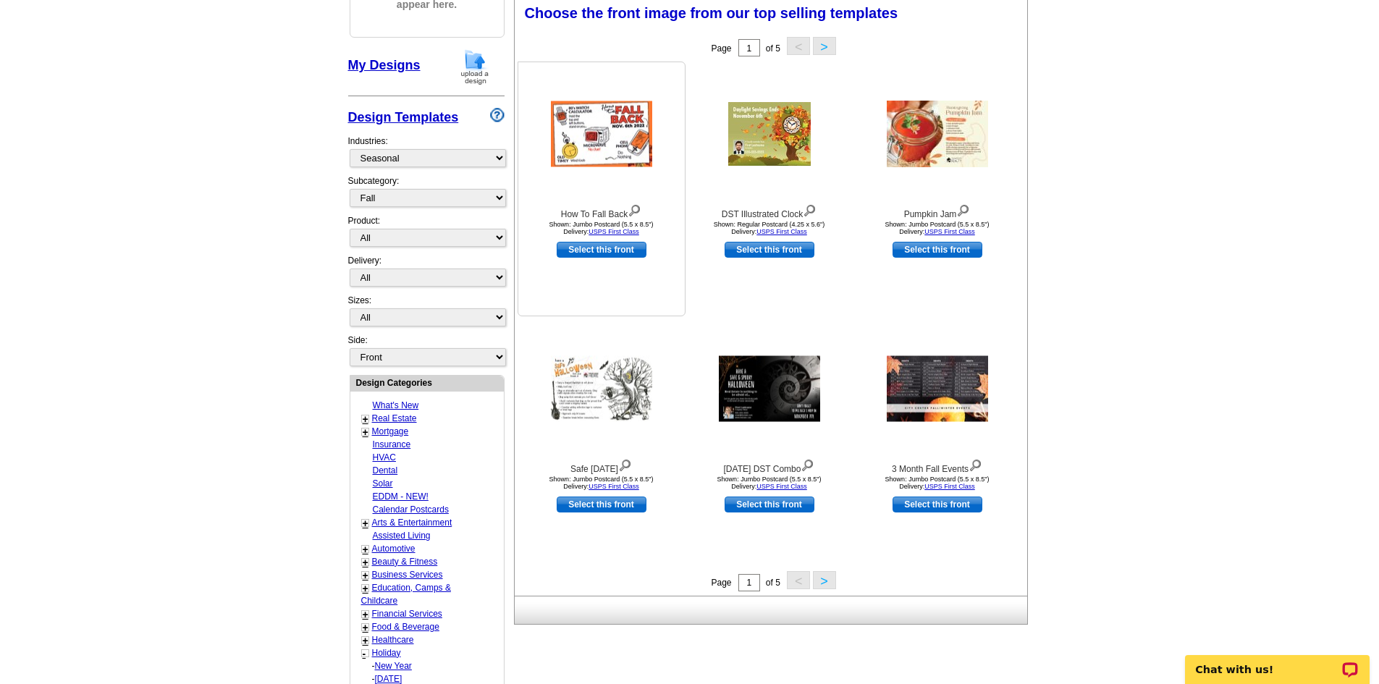
click at [634, 216] on img at bounding box center [635, 209] width 14 height 16
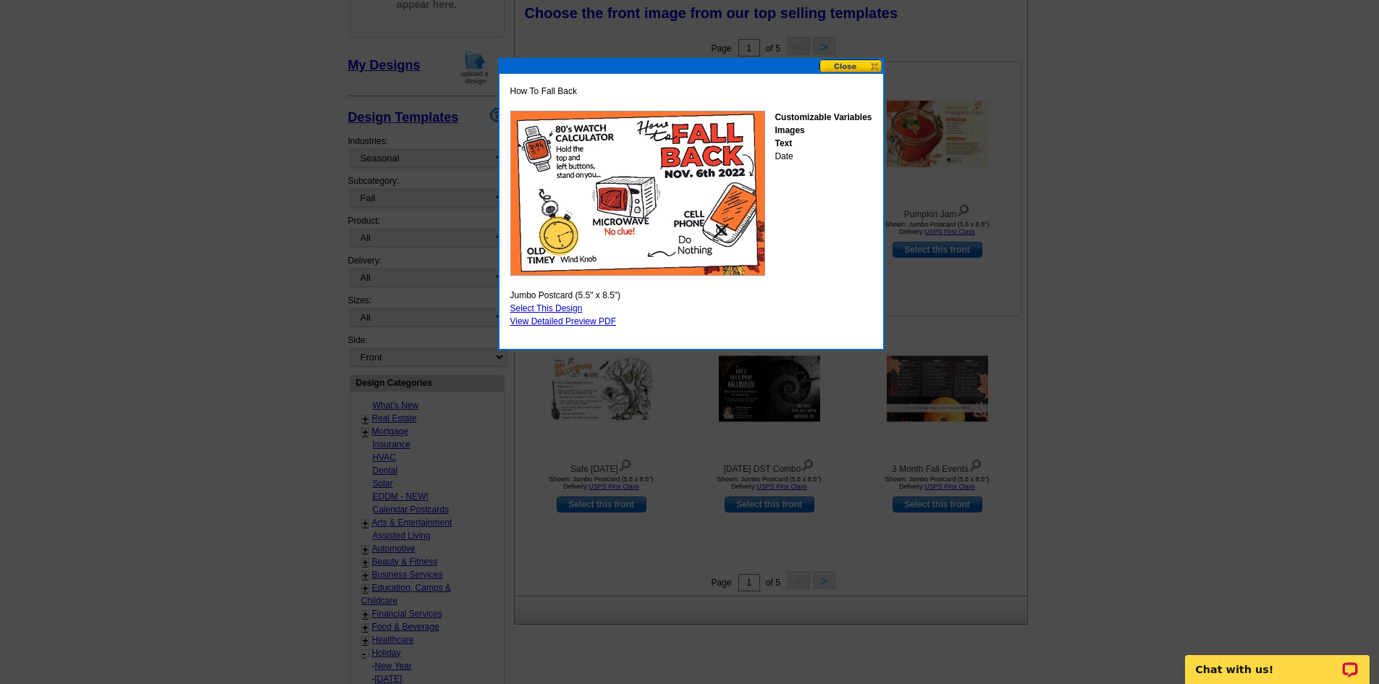
click at [857, 64] on button at bounding box center [851, 66] width 64 height 14
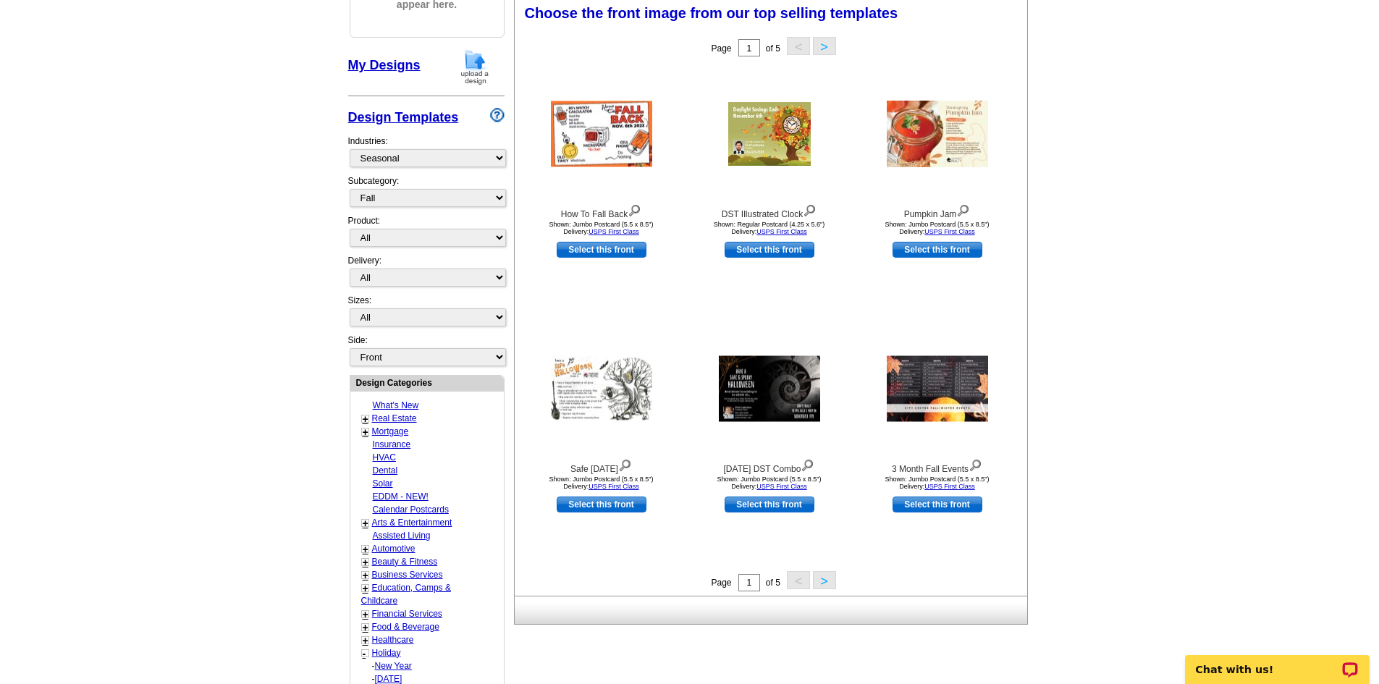
click at [816, 580] on button ">" at bounding box center [824, 580] width 23 height 18
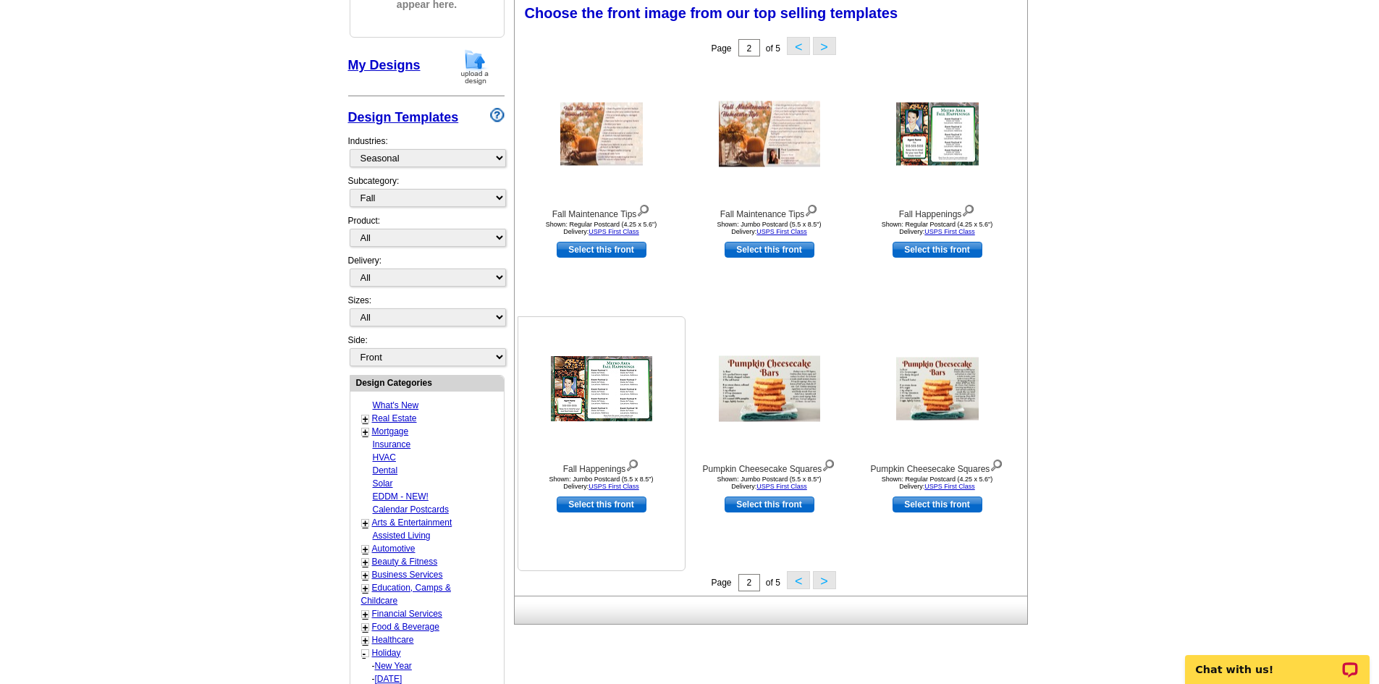
click at [635, 467] on img at bounding box center [632, 464] width 14 height 16
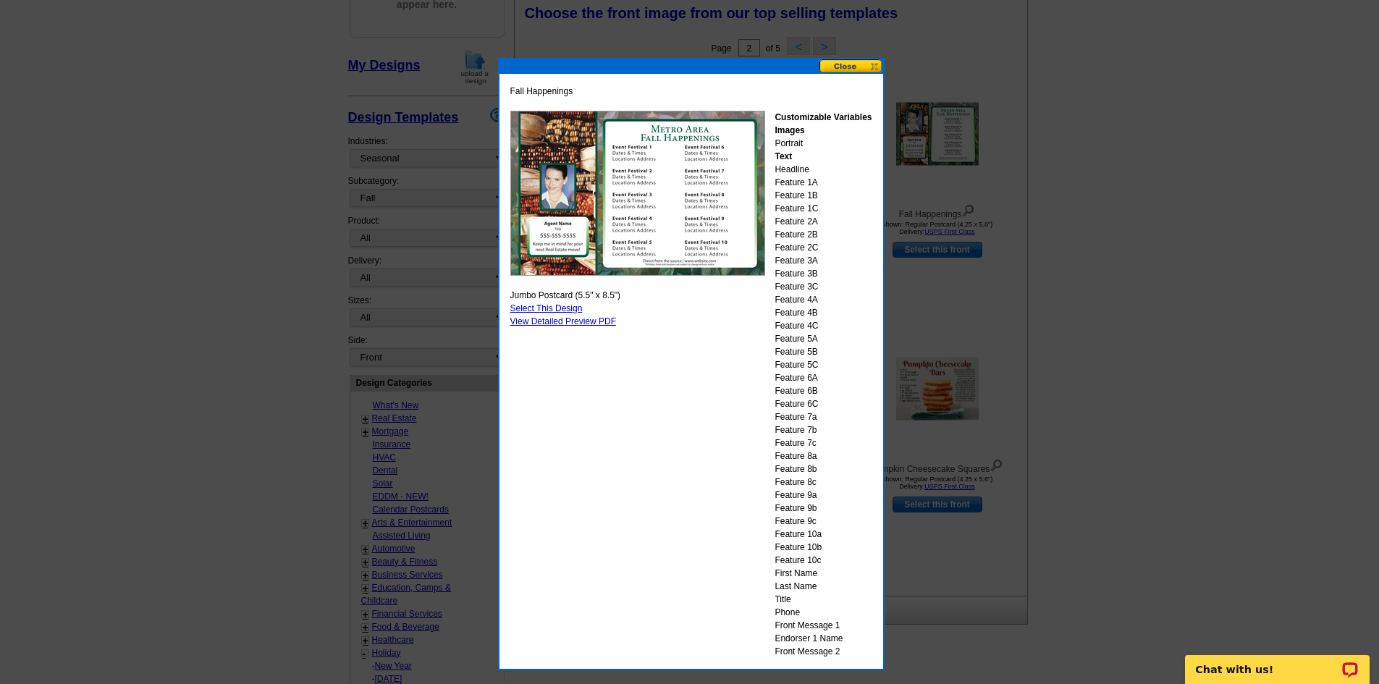
click at [848, 71] on button at bounding box center [851, 66] width 64 height 14
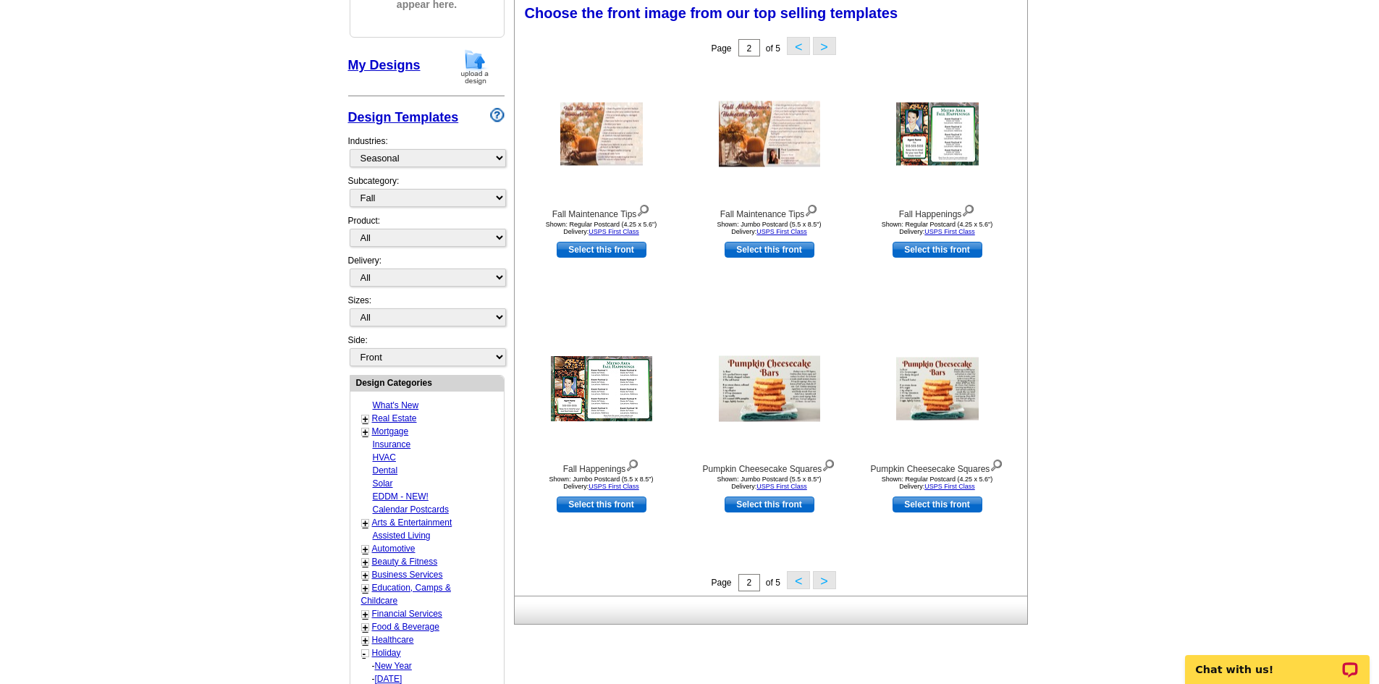
click at [827, 583] on button ">" at bounding box center [824, 580] width 23 height 18
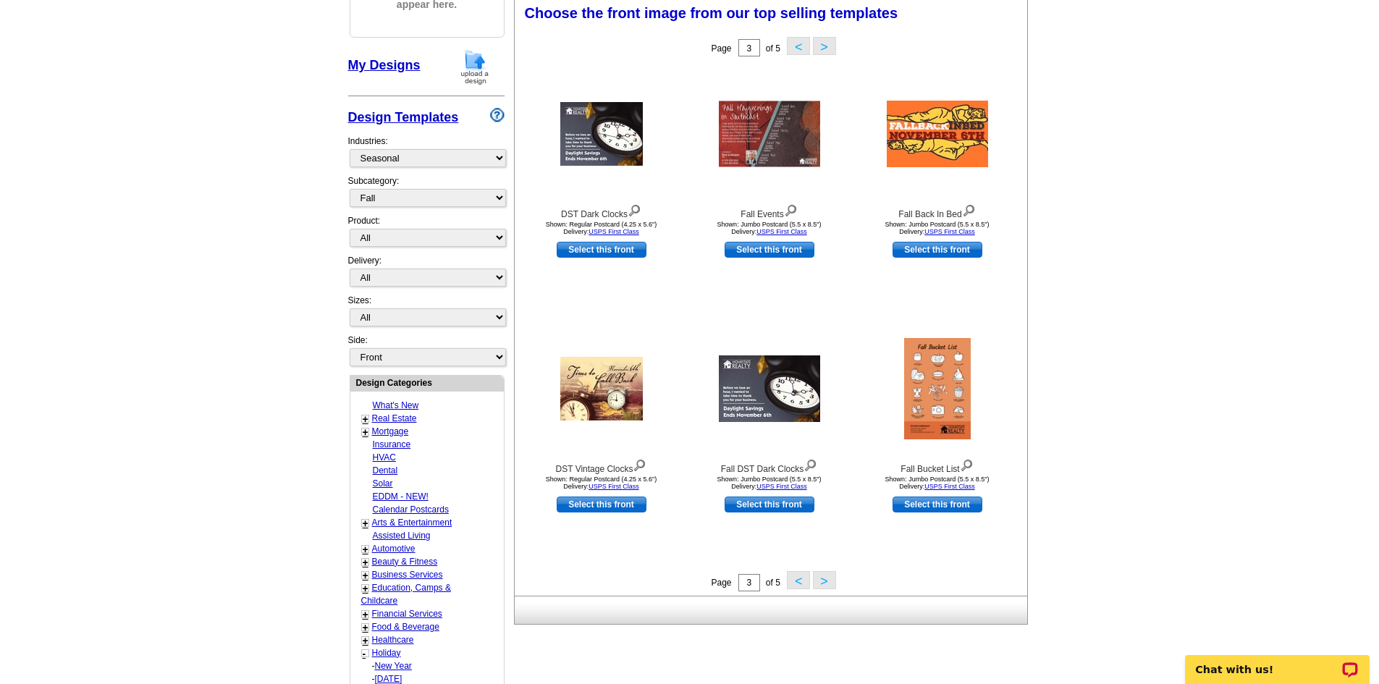
click at [823, 579] on button ">" at bounding box center [824, 580] width 23 height 18
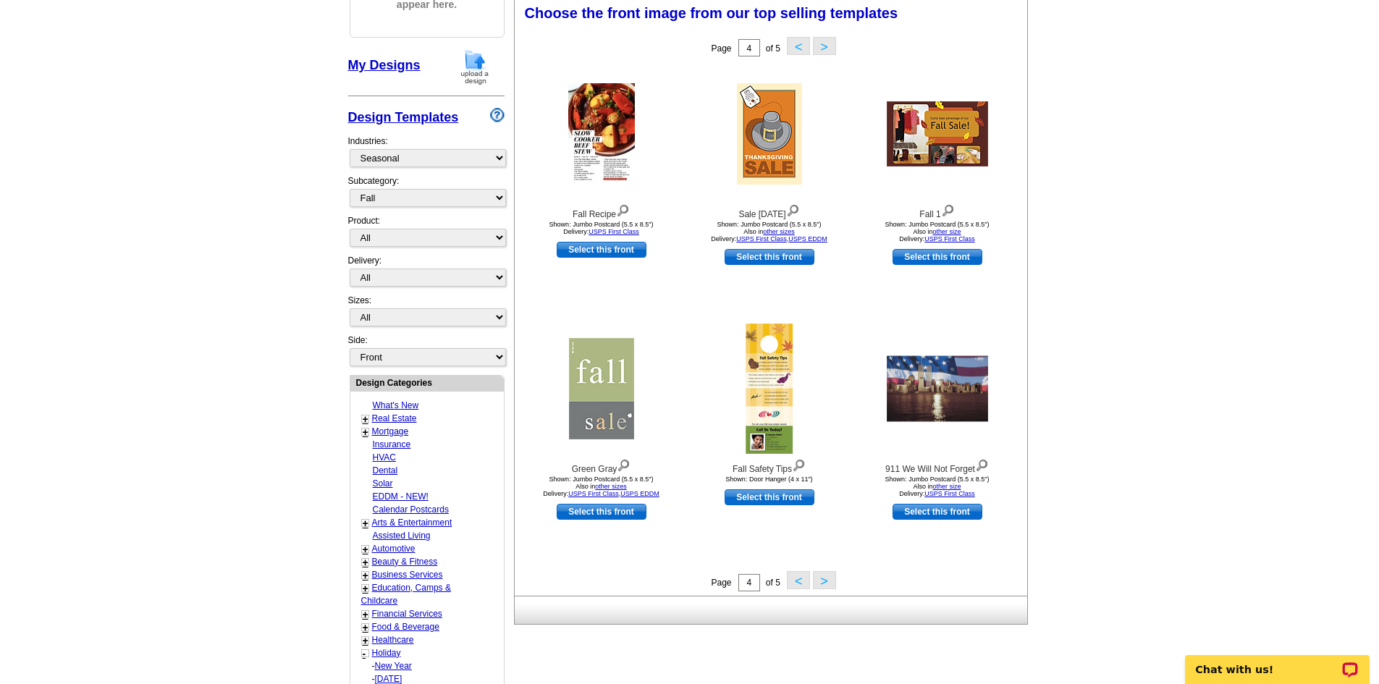
click at [790, 583] on button "<" at bounding box center [798, 580] width 23 height 18
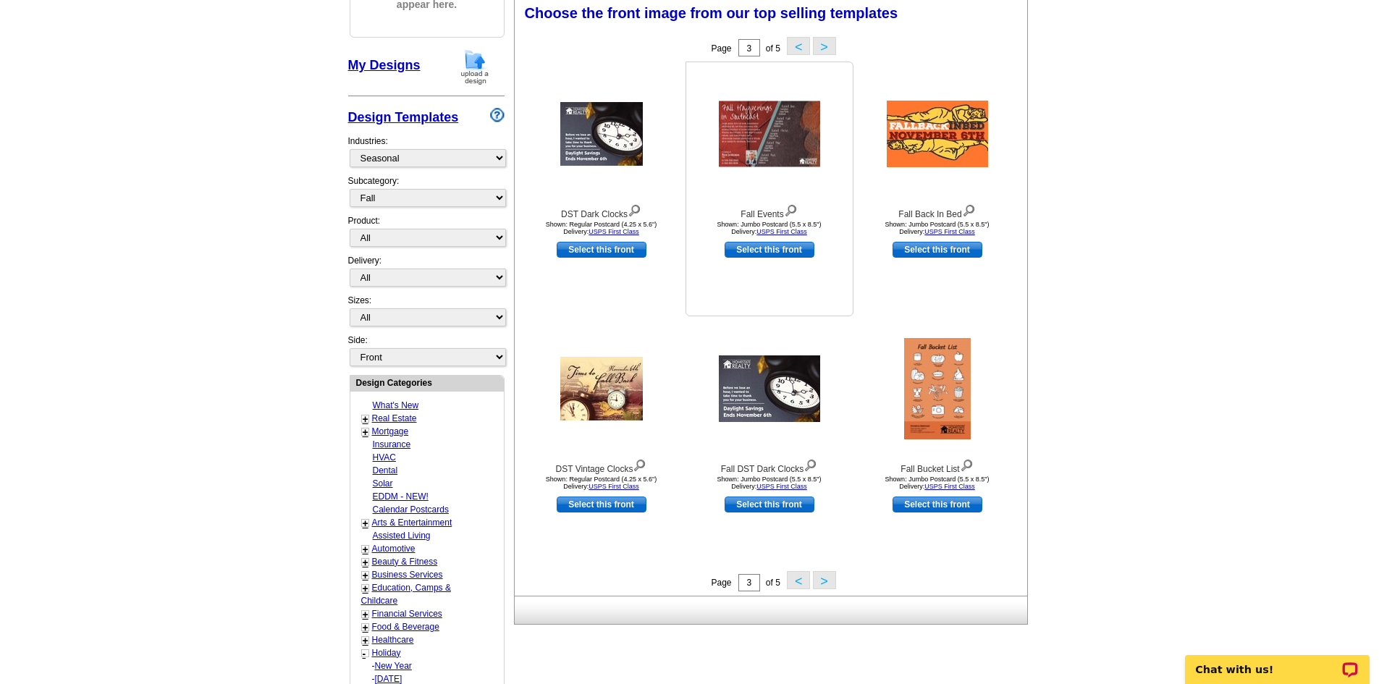
click at [793, 213] on img at bounding box center [791, 209] width 14 height 16
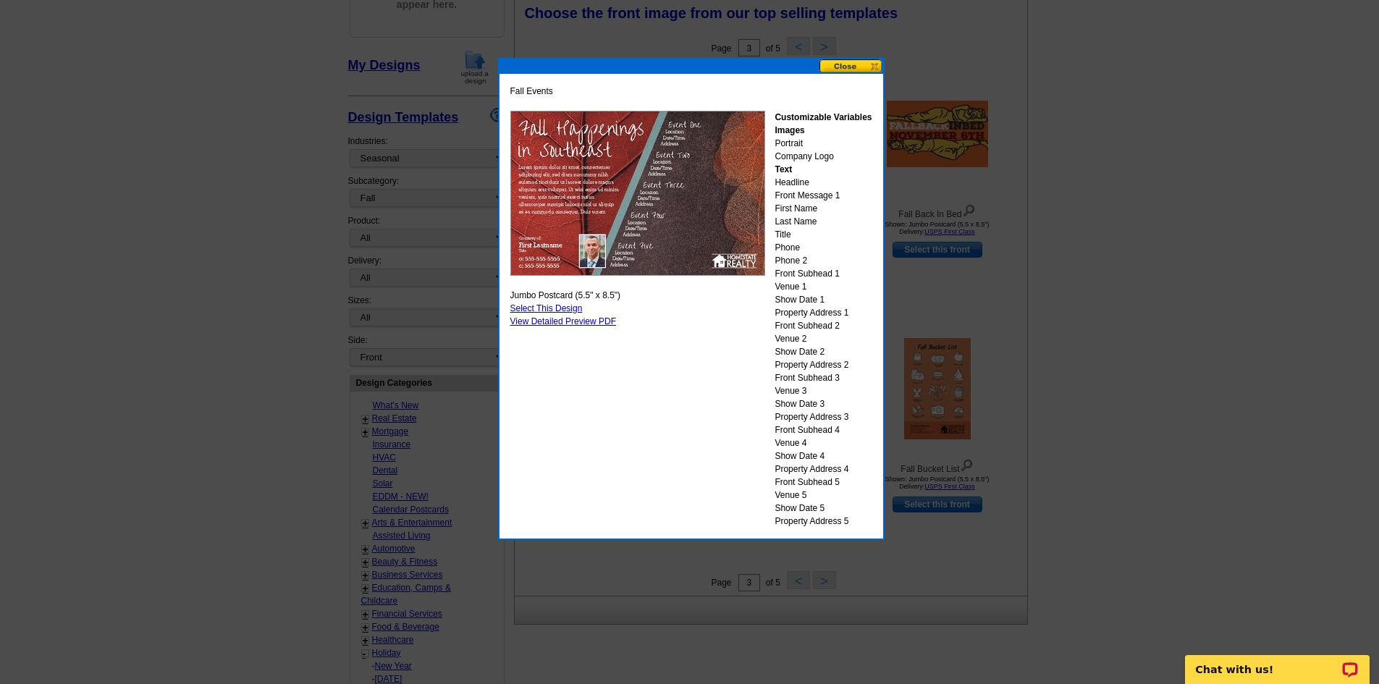
click at [855, 69] on button at bounding box center [851, 66] width 64 height 14
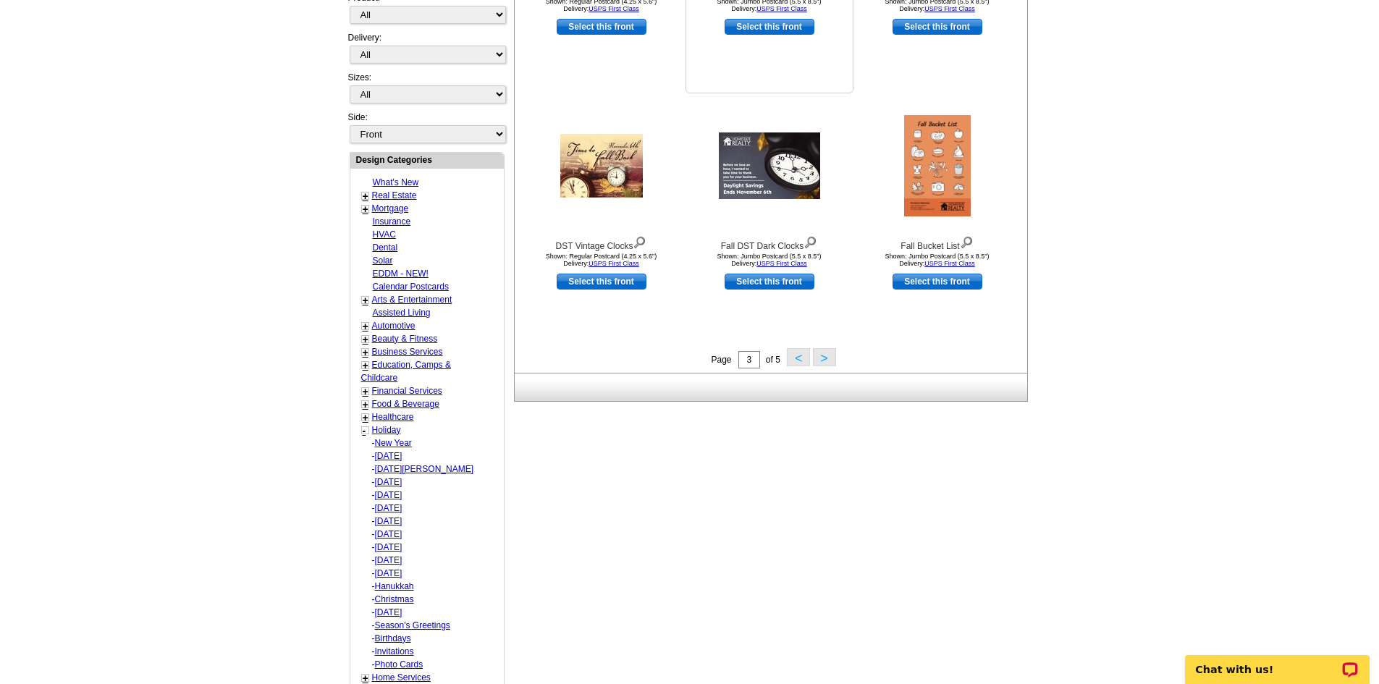
scroll to position [145, 0]
